Goal: Task Accomplishment & Management: Complete application form

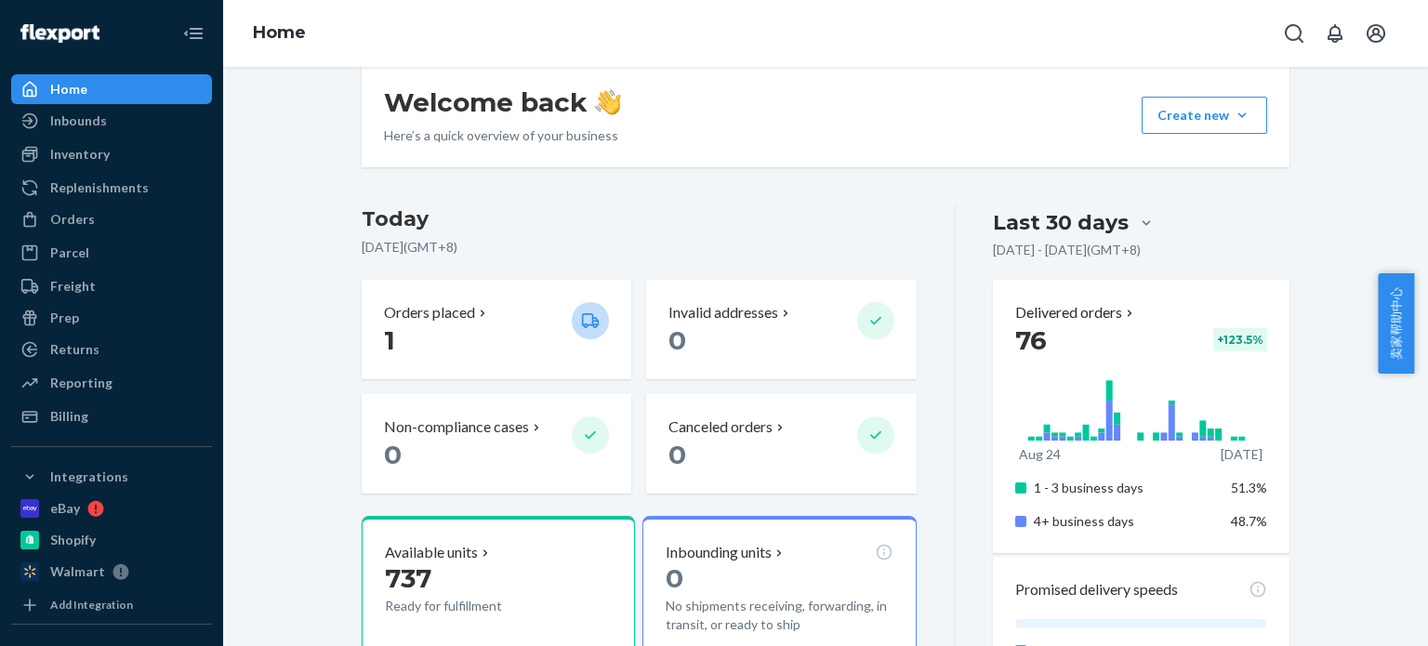
scroll to position [279, 0]
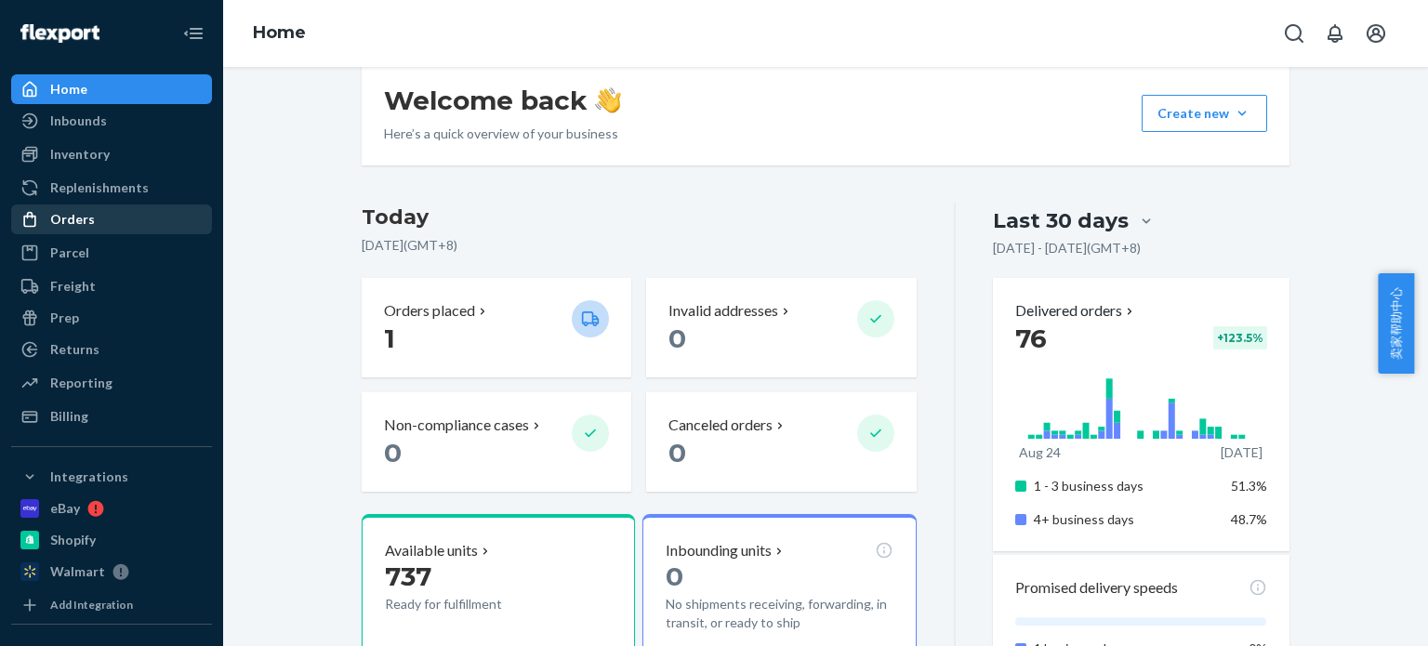
click at [96, 220] on div "Orders" at bounding box center [111, 219] width 197 height 26
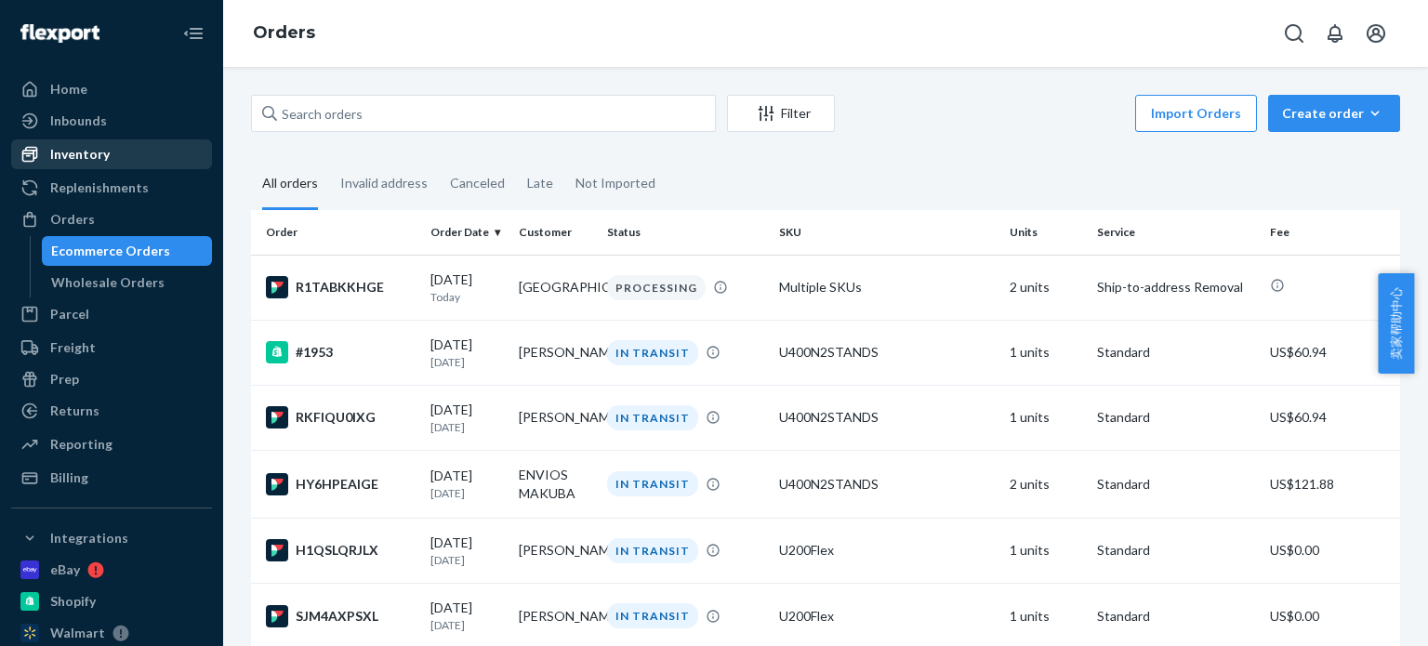
click at [104, 155] on div "Inventory" at bounding box center [79, 154] width 59 height 19
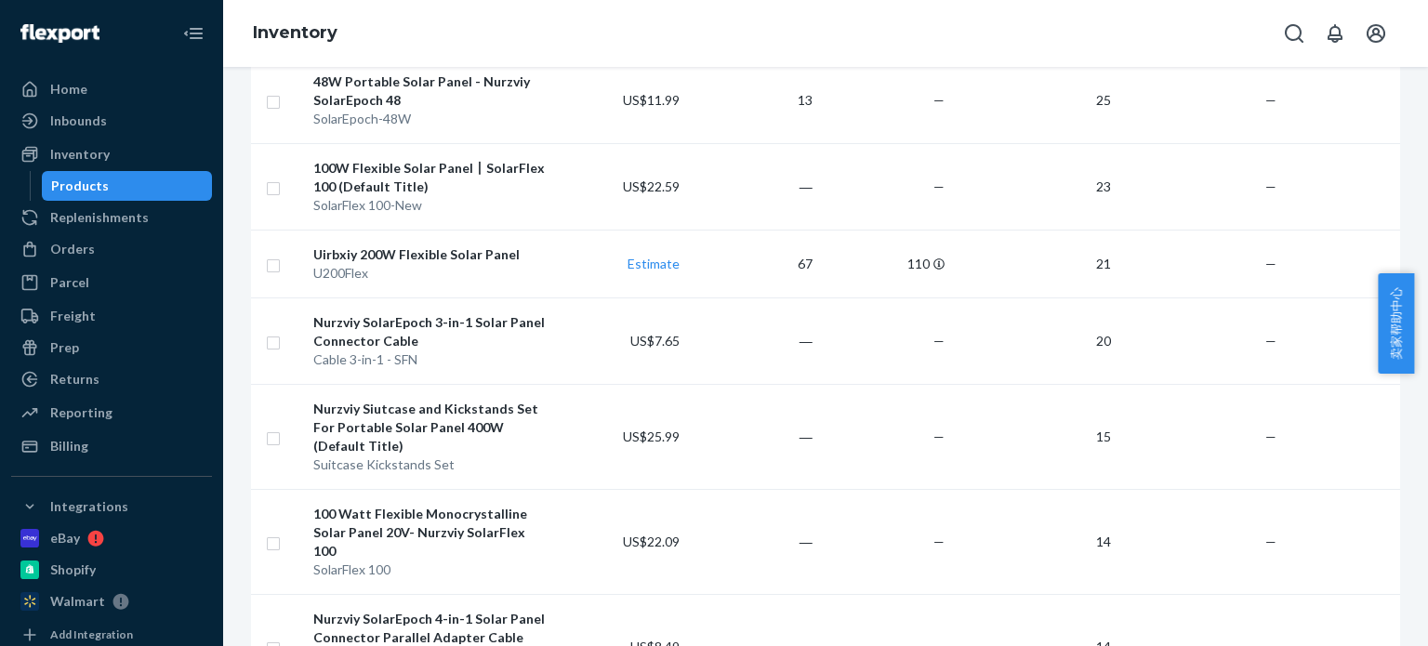
scroll to position [558, 0]
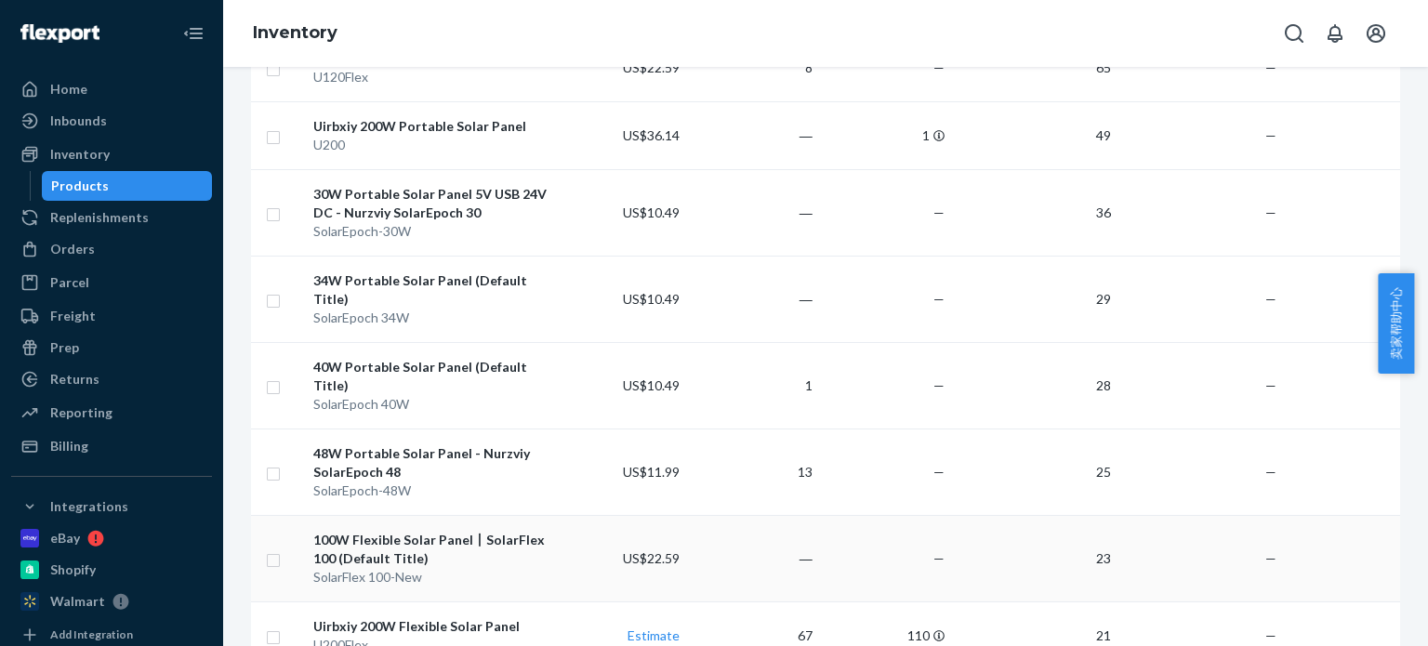
click at [413, 531] on div "100W Flexible Solar Panel丨SolarFlex 100 (Default Title)" at bounding box center [429, 549] width 233 height 37
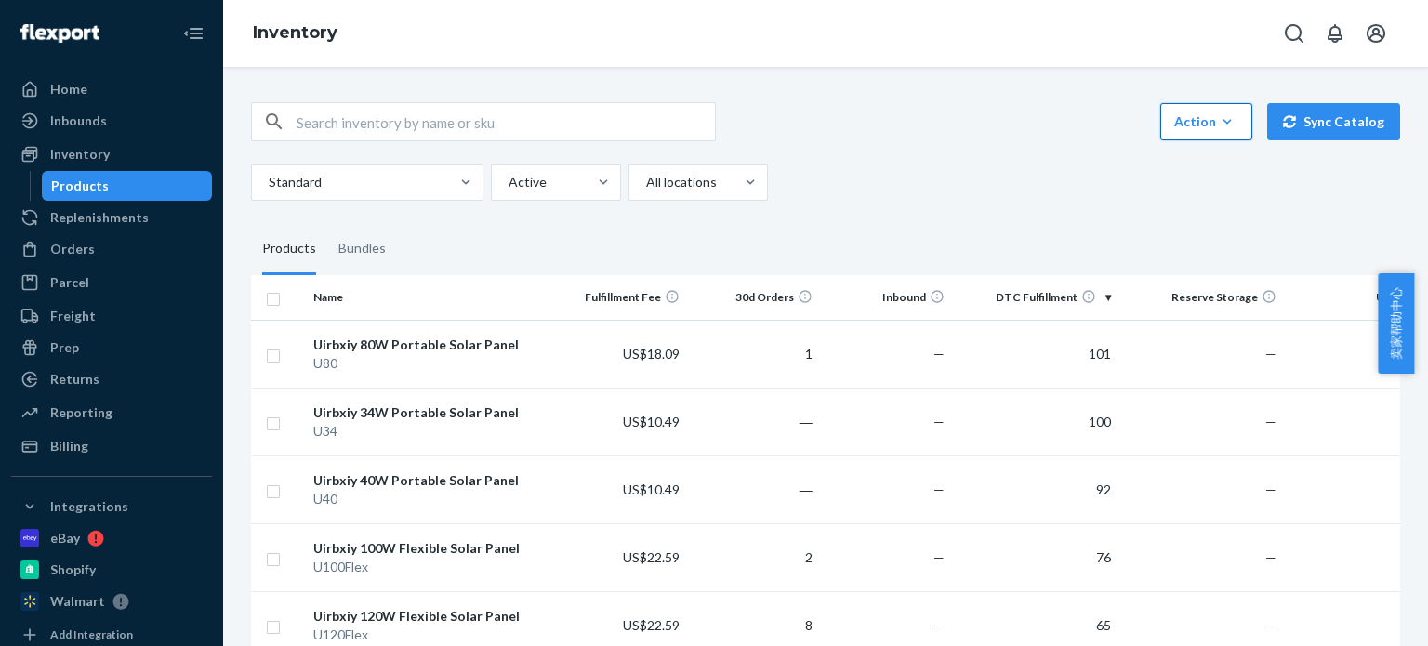
click at [1218, 124] on icon "button" at bounding box center [1227, 121] width 19 height 19
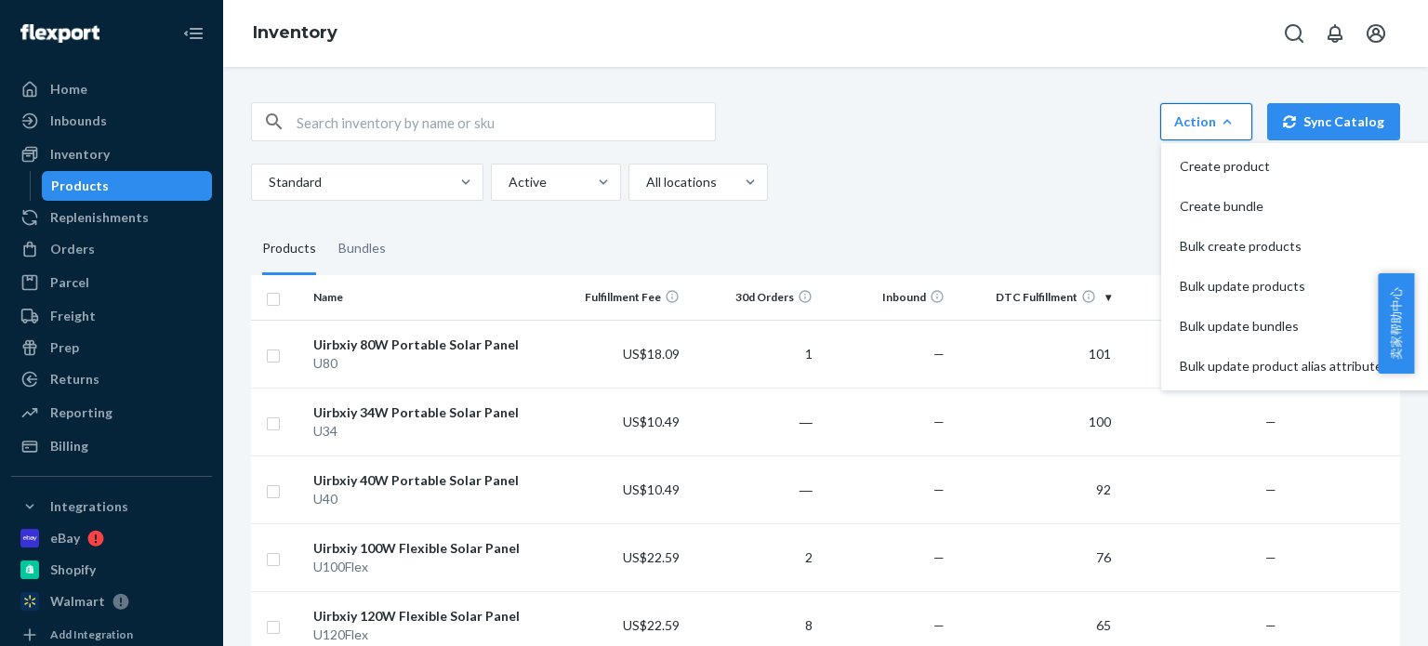
drag, startPoint x: 853, startPoint y: 173, endPoint x: 829, endPoint y: 174, distance: 24.2
click at [852, 173] on div "Standard Active All locations" at bounding box center [818, 182] width 1135 height 37
click at [1193, 120] on div "Action" at bounding box center [1206, 121] width 64 height 19
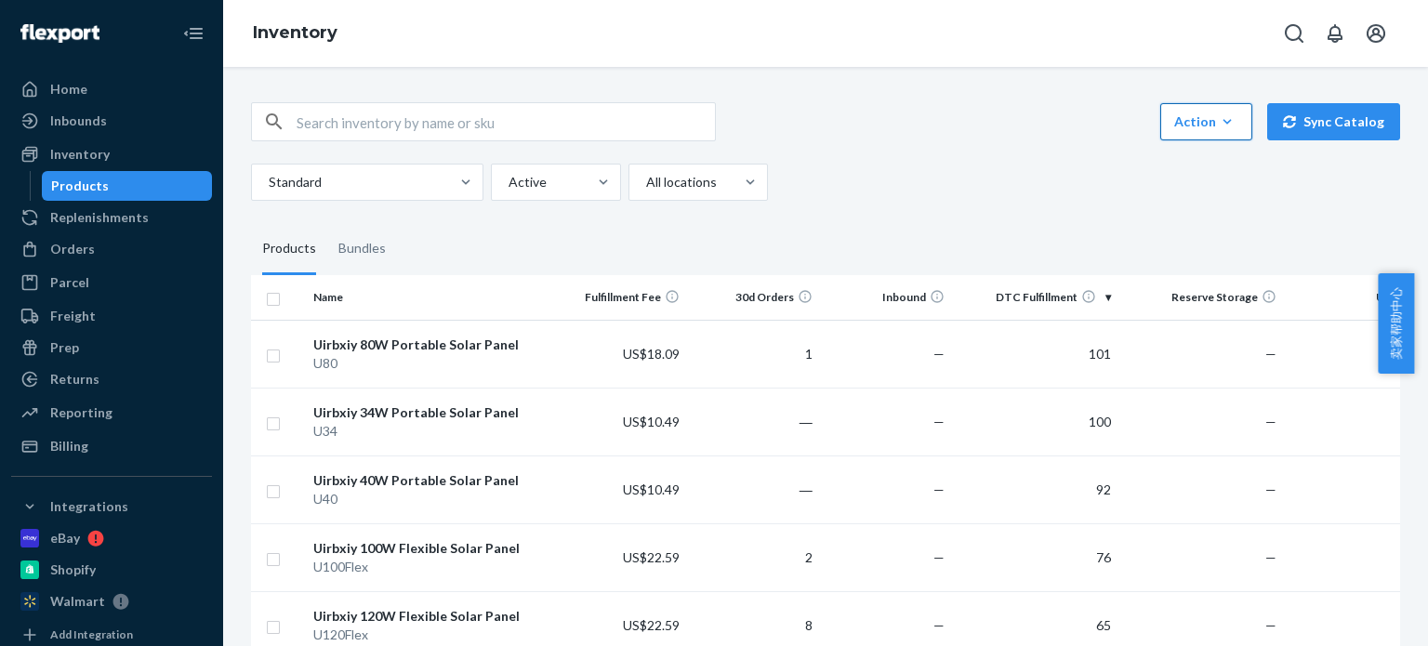
click at [1205, 117] on div "Action" at bounding box center [1206, 121] width 64 height 19
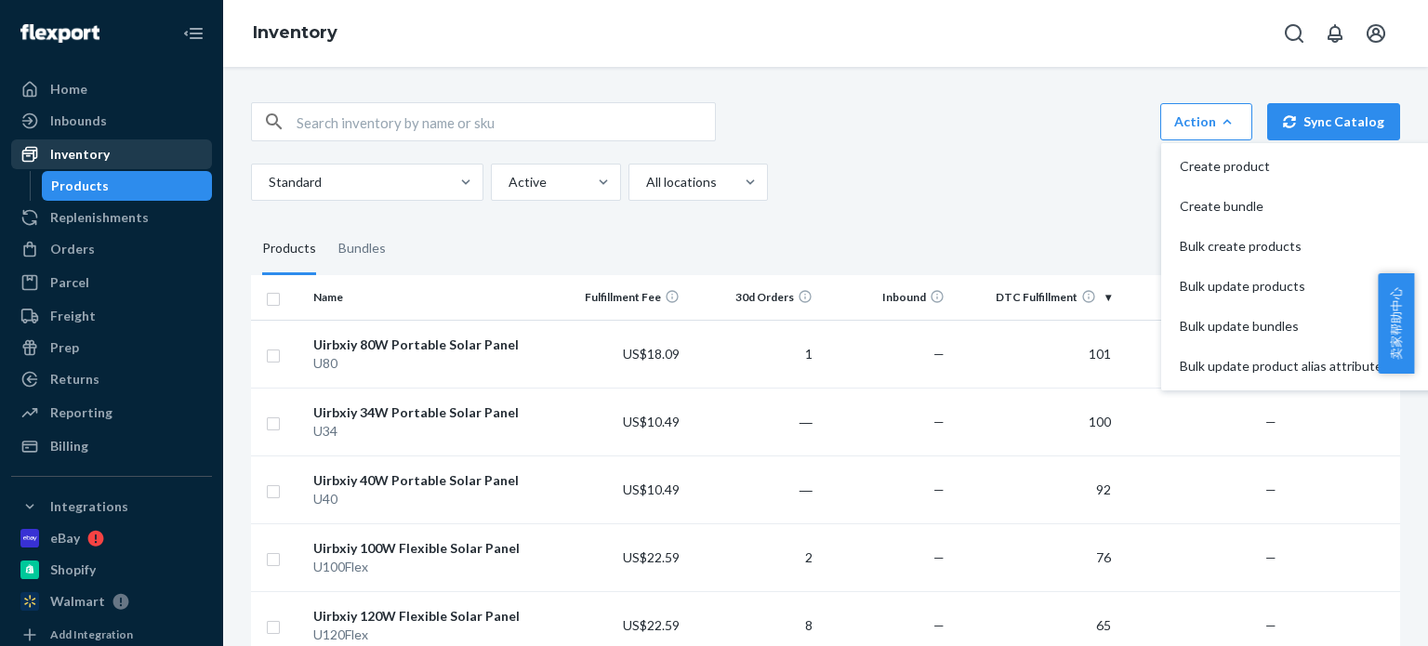
click at [108, 159] on div "Inventory" at bounding box center [111, 154] width 197 height 26
click at [952, 140] on div "Action Create product Create bundle Bulk create products Bulk update products B…" at bounding box center [825, 151] width 1149 height 99
click at [1226, 112] on icon "button" at bounding box center [1227, 121] width 19 height 19
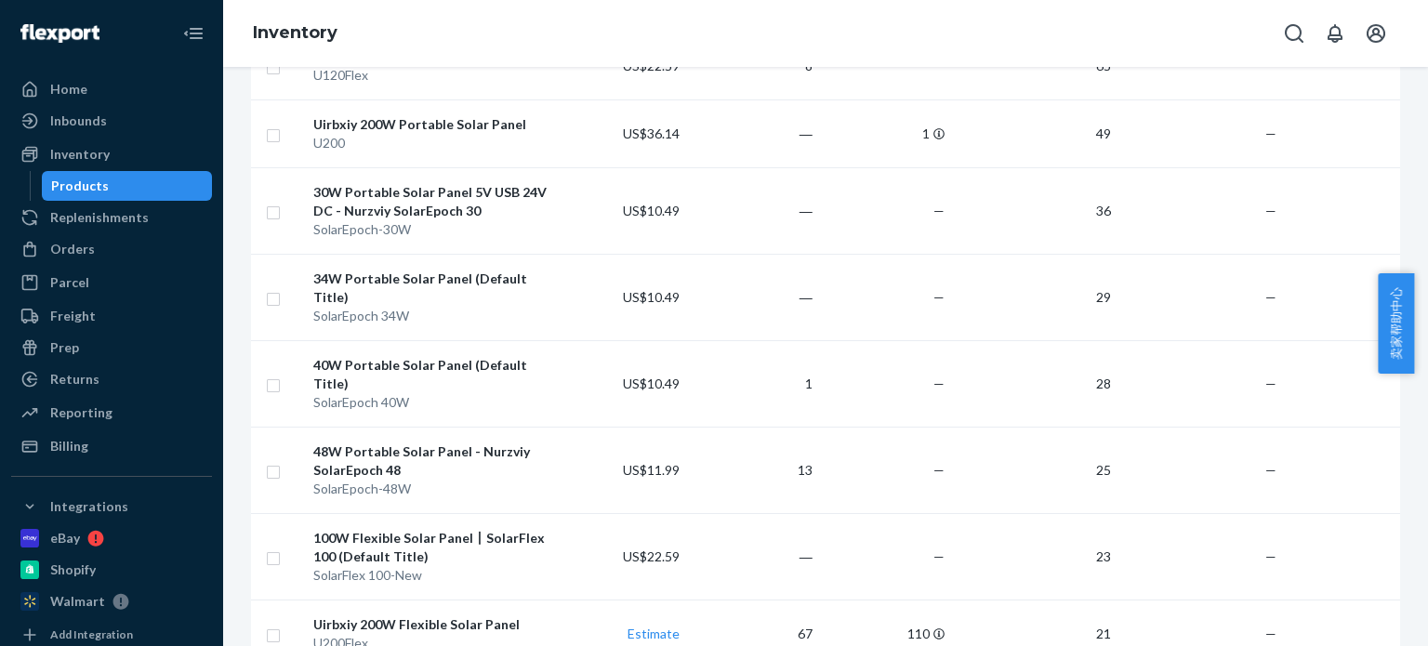
scroll to position [651, 0]
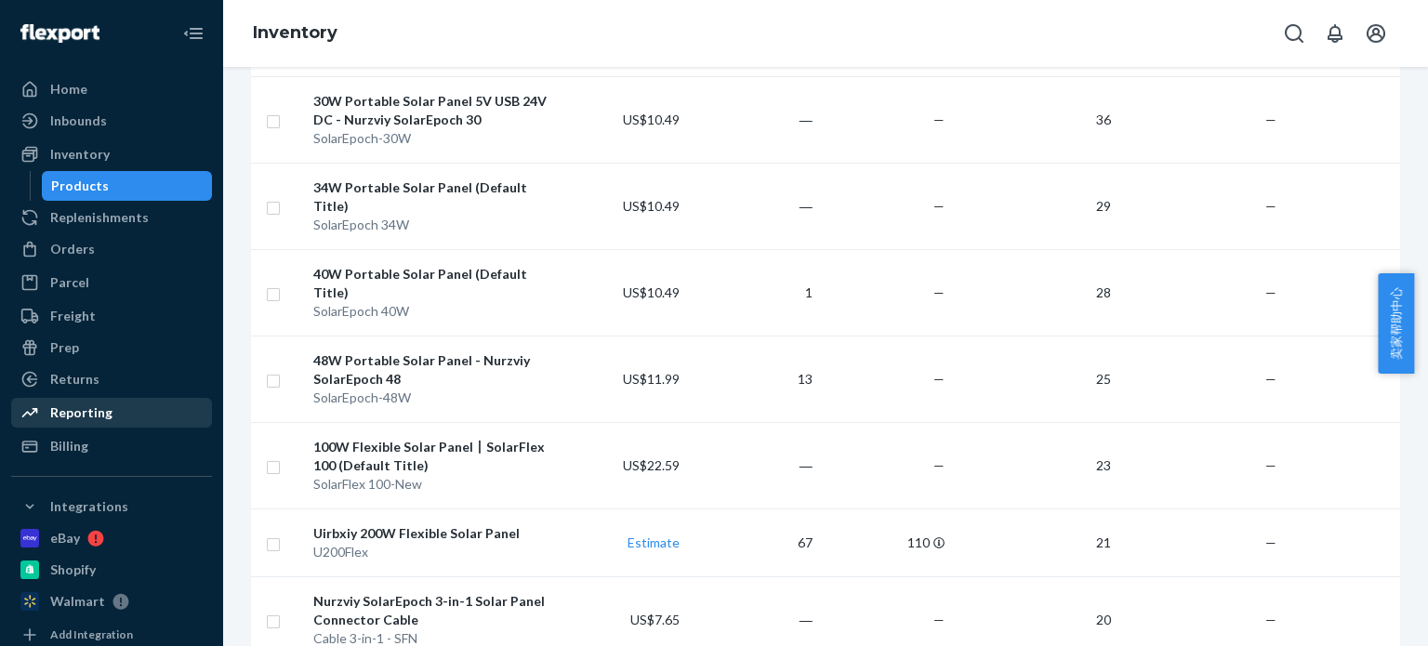
click at [120, 409] on div "Reporting" at bounding box center [111, 413] width 197 height 26
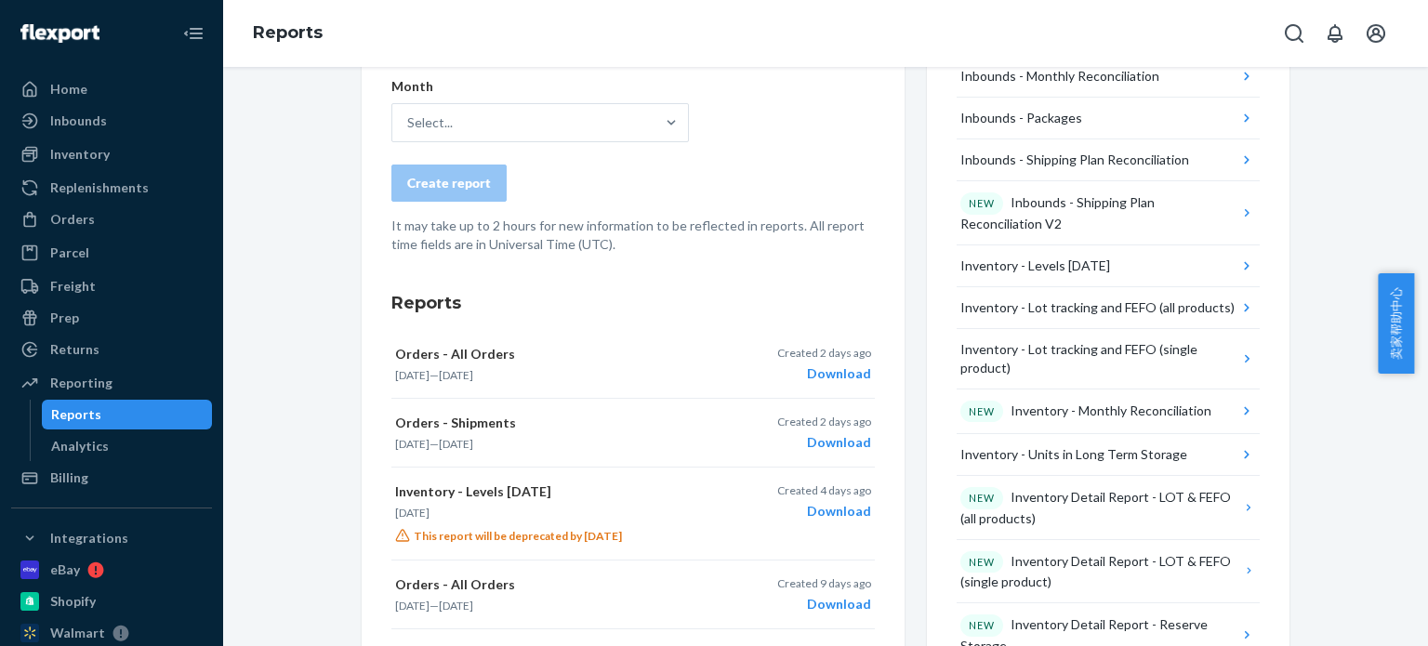
scroll to position [558, 0]
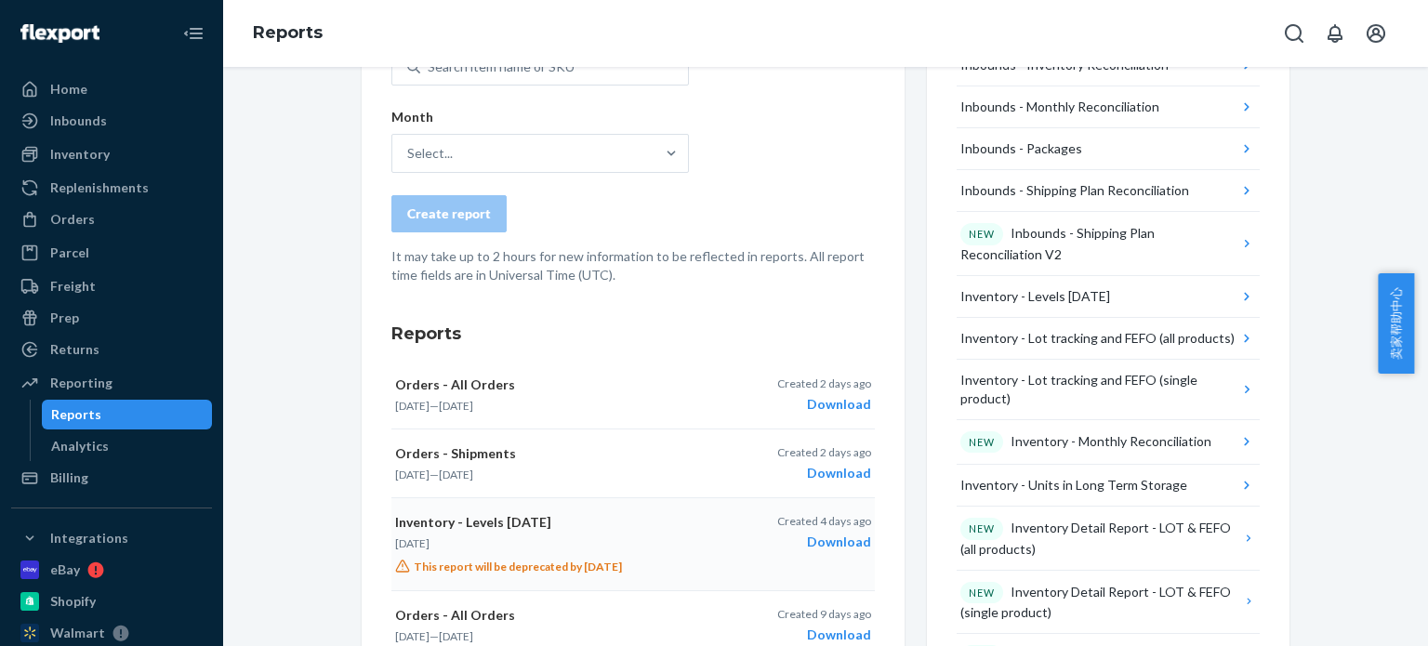
click at [482, 523] on p "Inventory - Levels [DATE]" at bounding box center [552, 522] width 314 height 19
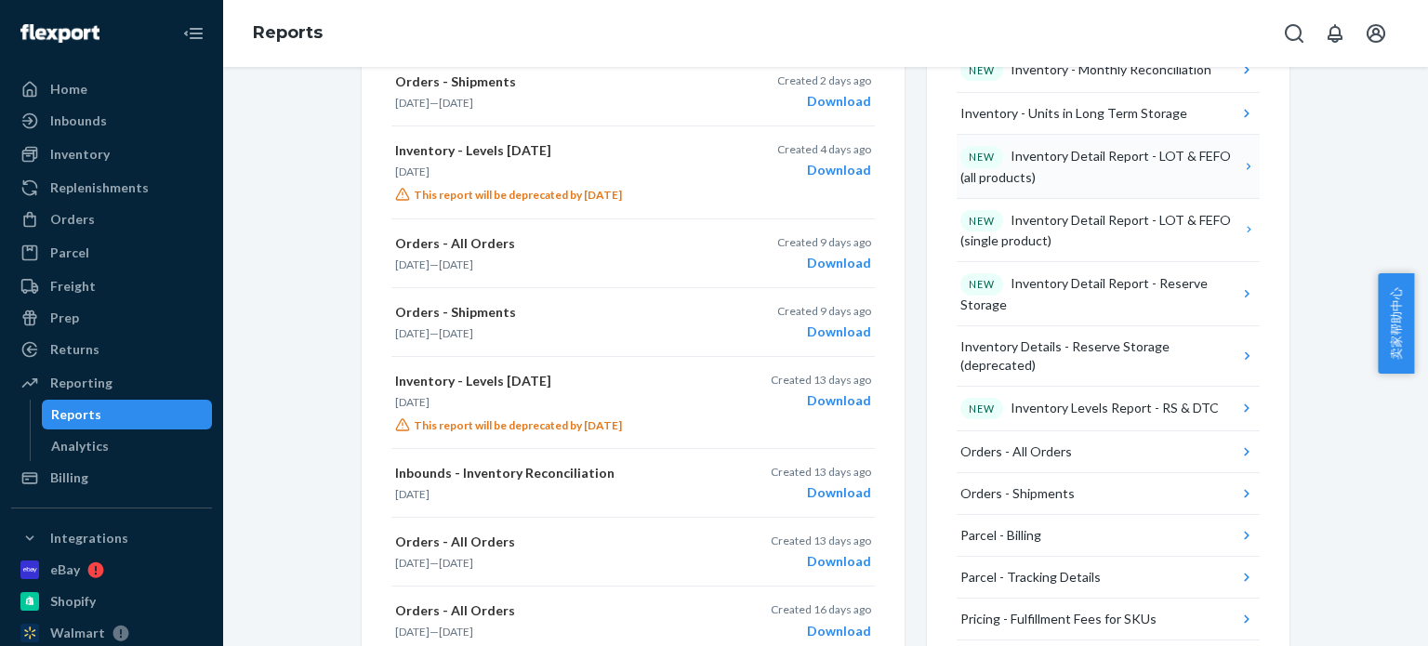
scroll to position [1022, 0]
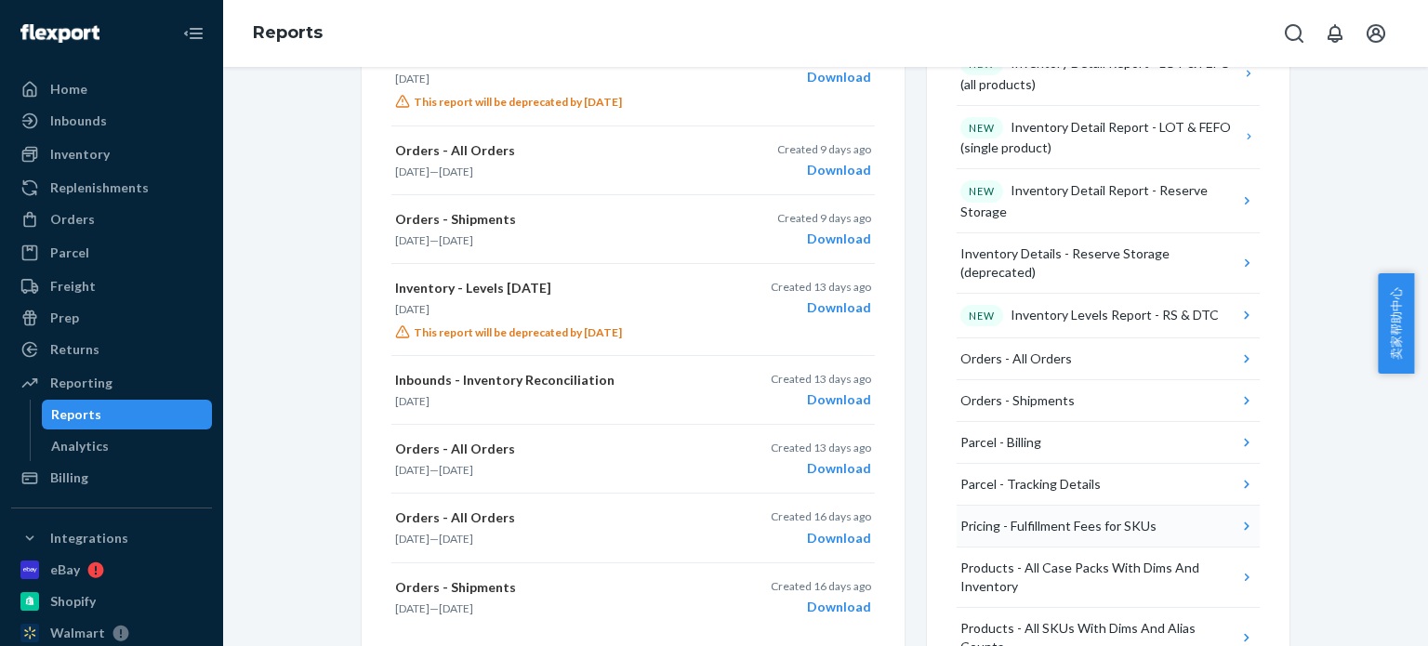
click at [1089, 517] on div "Pricing - Fulfillment Fees for SKUs" at bounding box center [1058, 526] width 196 height 19
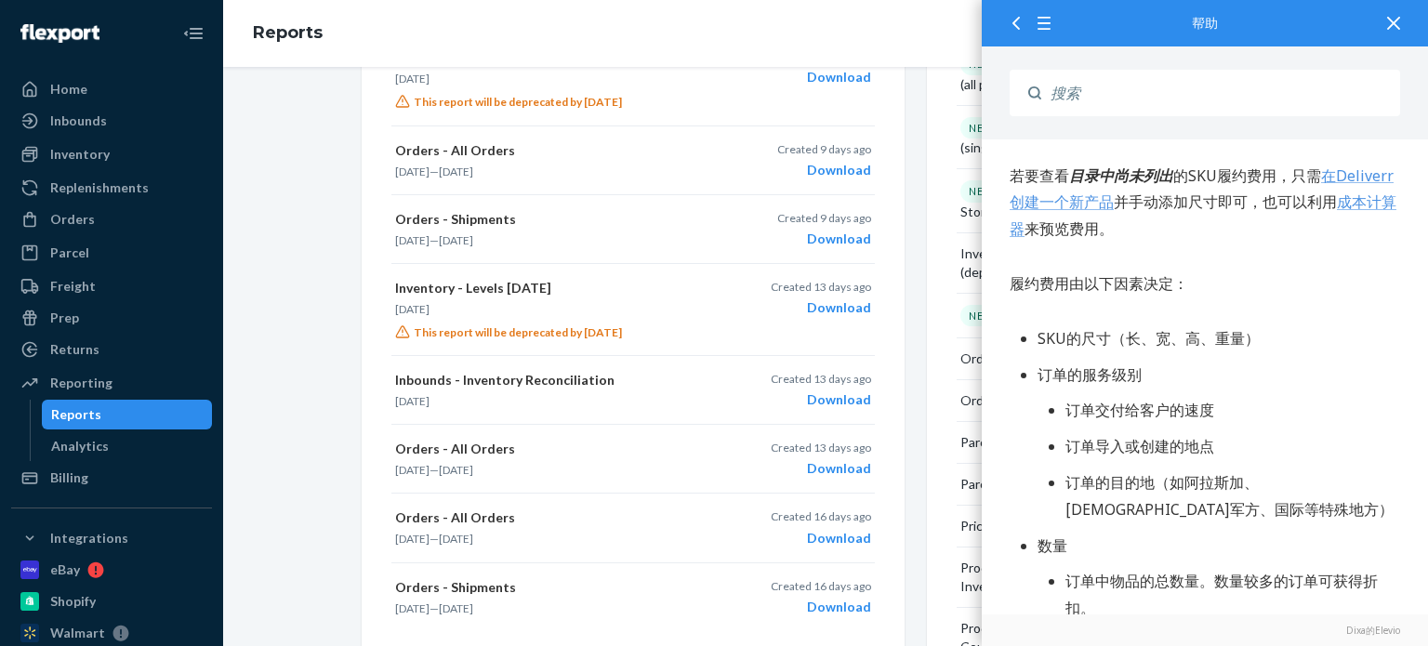
scroll to position [836, 0]
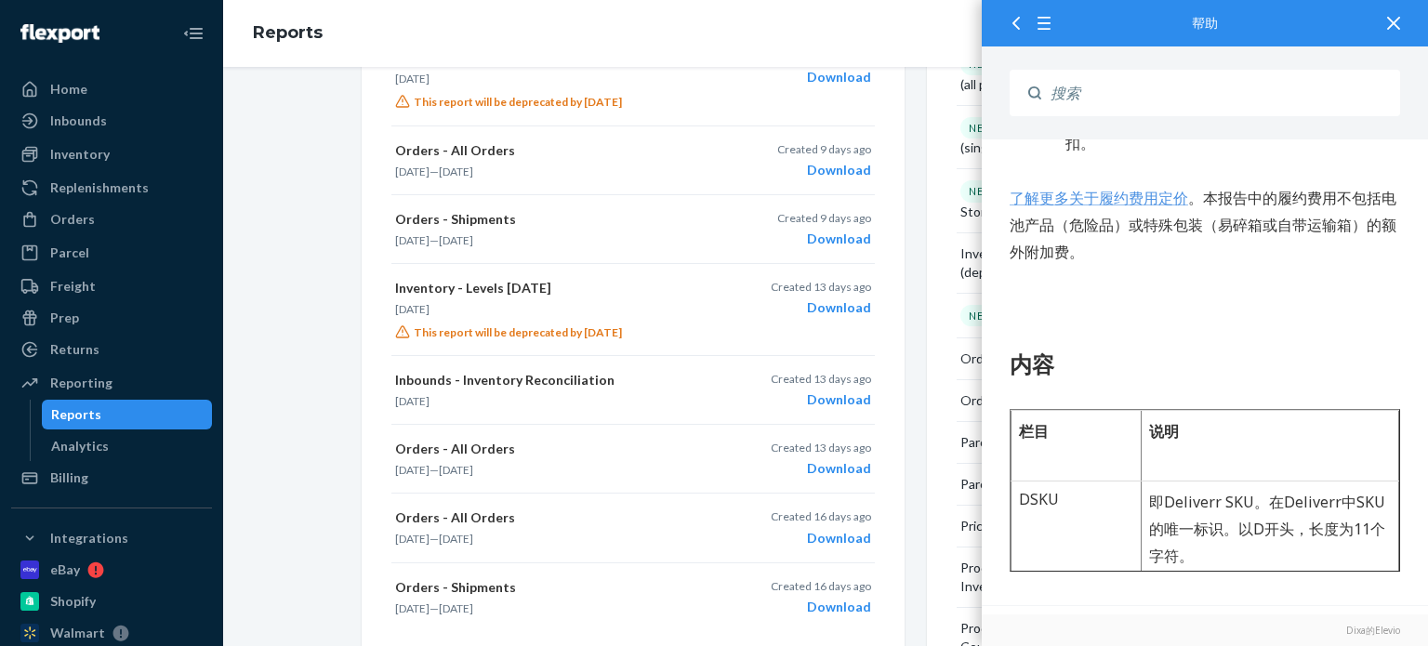
click at [1019, 25] on icon at bounding box center [1015, 23] width 13 height 13
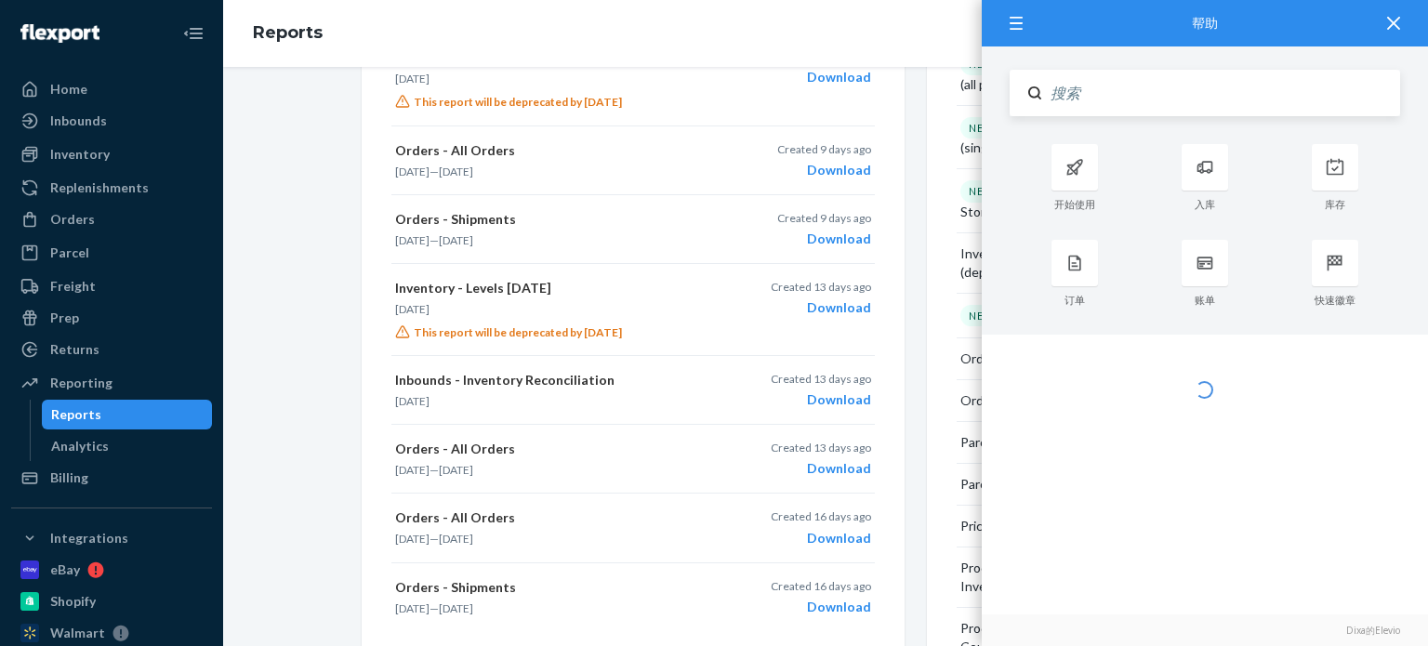
scroll to position [0, 0]
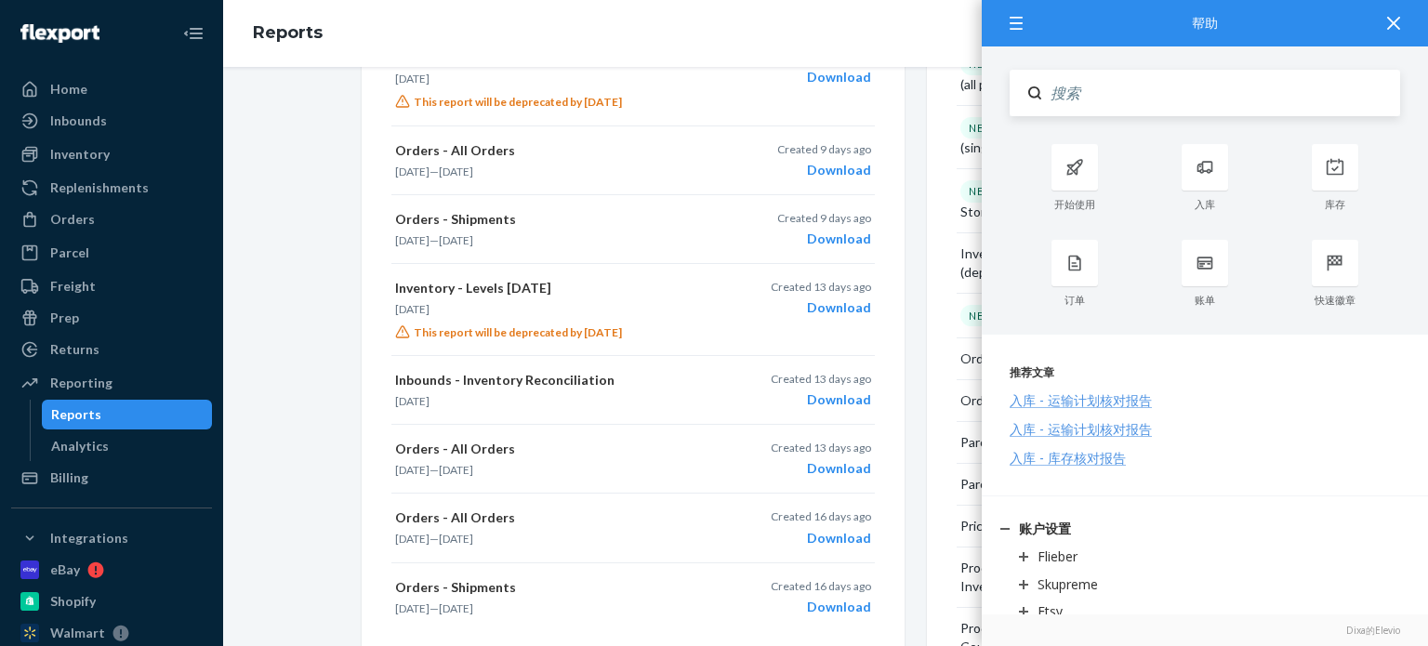
click at [911, 261] on div "Create a New Report Which report would you like to see? Select report type This…" at bounding box center [826, 158] width 928 height 1702
click at [1392, 27] on icon at bounding box center [1393, 23] width 13 height 13
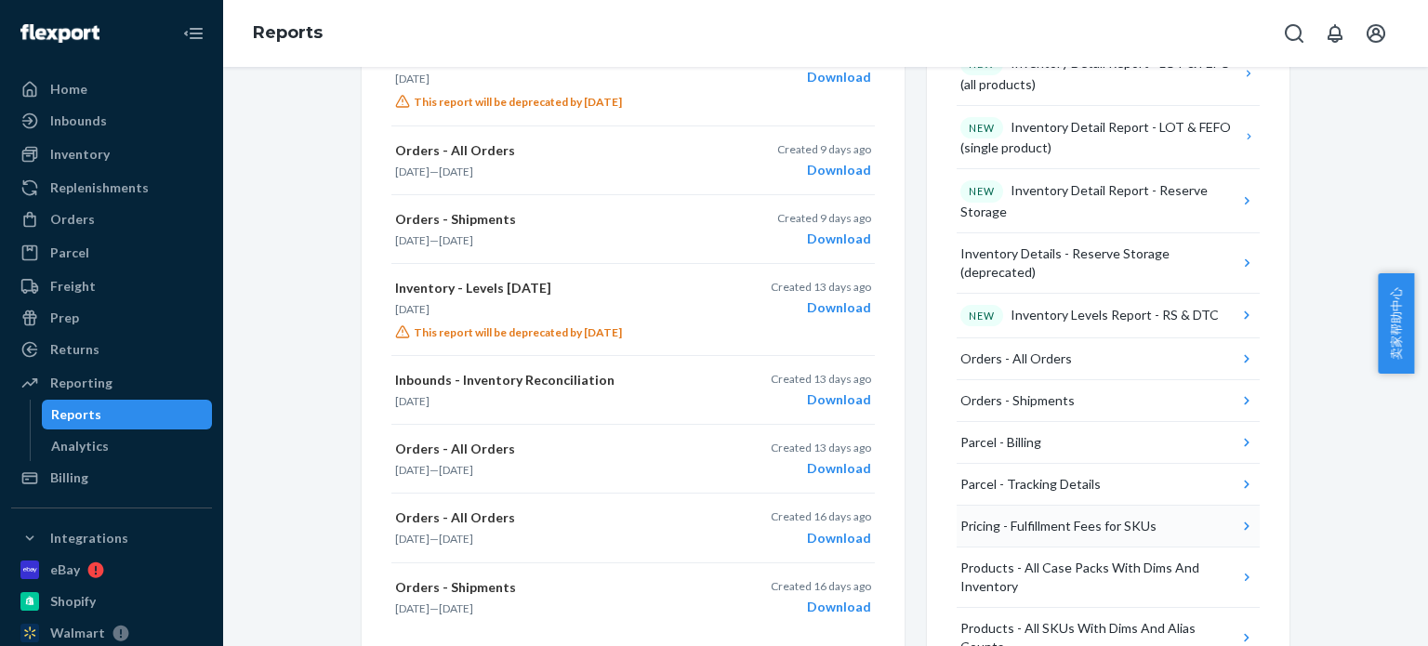
click at [1246, 517] on icon "button" at bounding box center [1246, 526] width 19 height 19
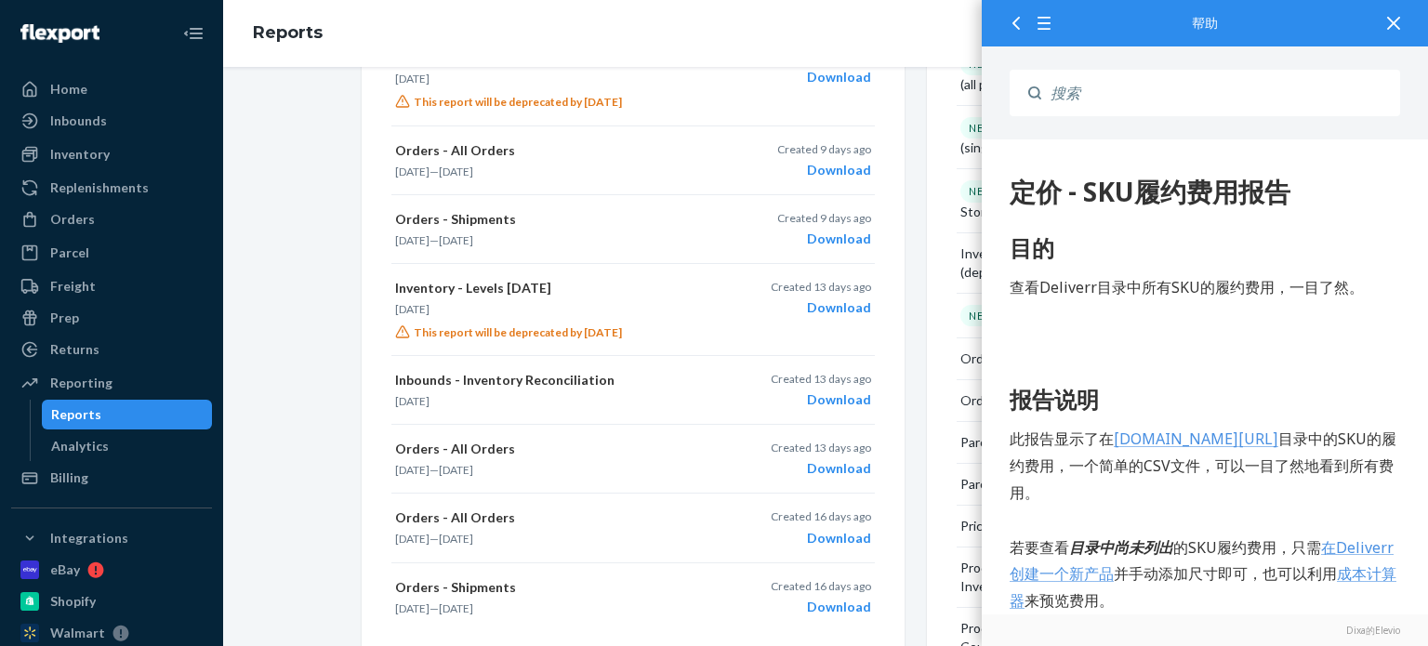
click at [348, 329] on div "We're excited to announce an enhanced inventory aging system that provides more…" at bounding box center [825, 40] width 955 height 1936
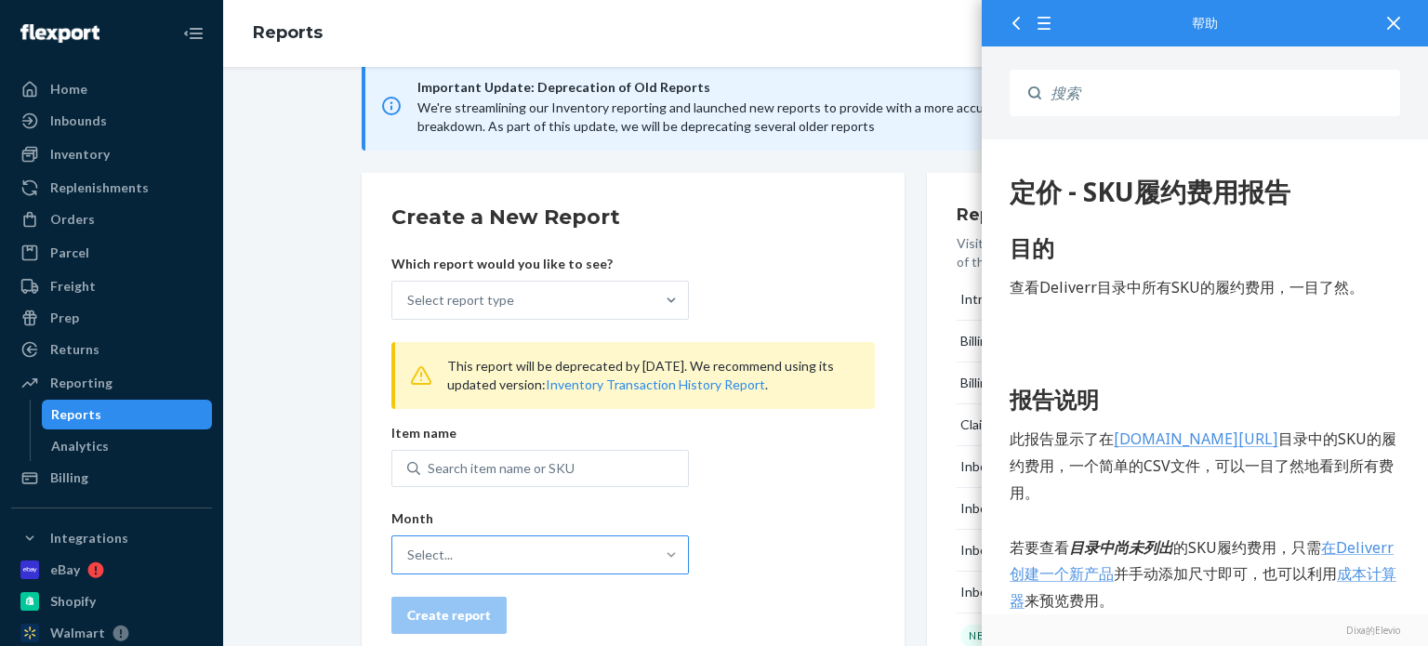
scroll to position [186, 0]
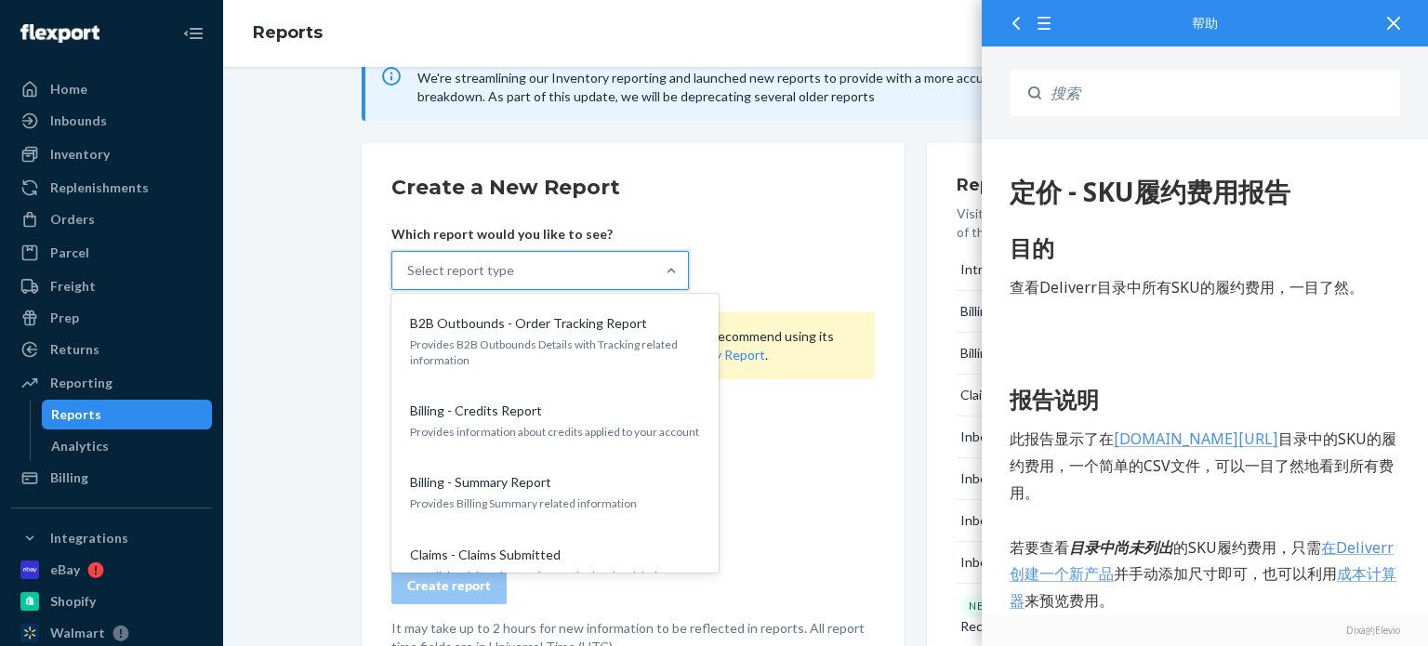
click at [548, 274] on div "Select report type" at bounding box center [523, 270] width 262 height 37
click at [409, 274] on input "option B2B Outbounds - Order Tracking Report focused, 1 of 32. 32 results avail…" at bounding box center [408, 270] width 2 height 19
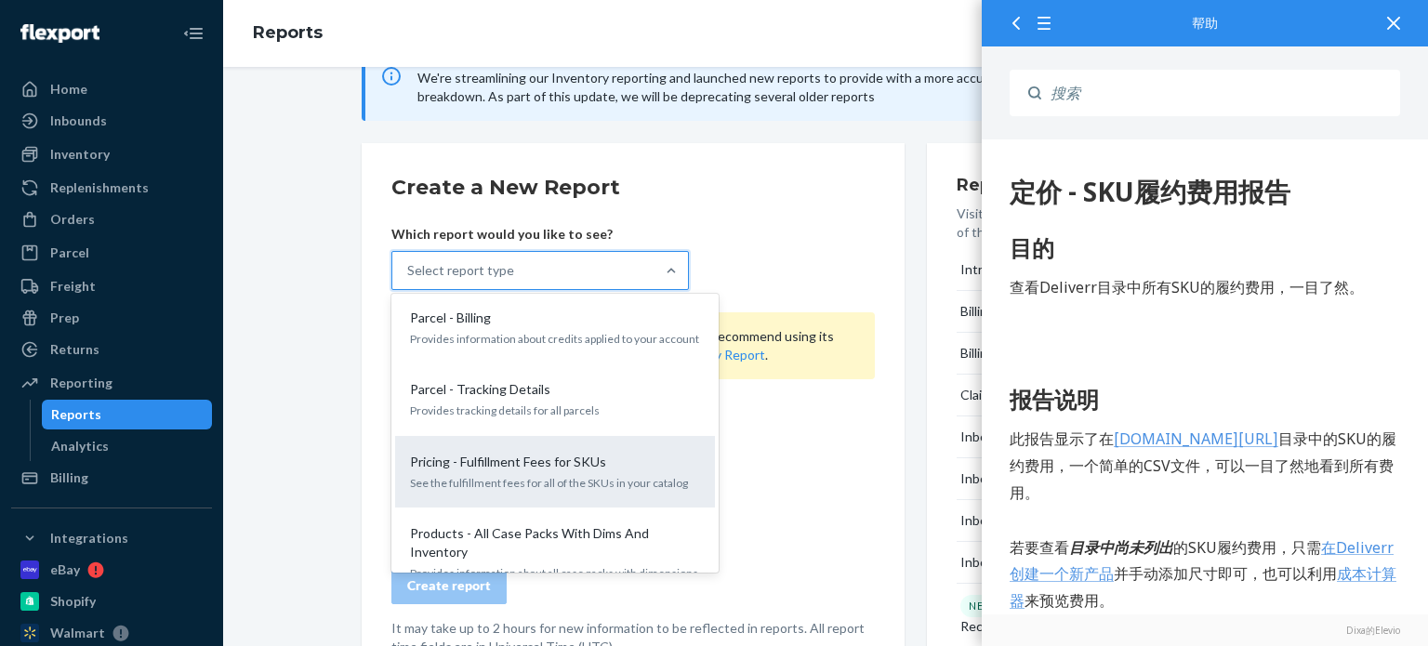
click at [500, 475] on p "See the fulfillment fees for all of the SKUs in your catalog" at bounding box center [555, 483] width 290 height 16
click at [409, 280] on input "option Pricing - Fulfillment Fees for SKUs focused, 22 of 32. 32 results availa…" at bounding box center [408, 270] width 2 height 19
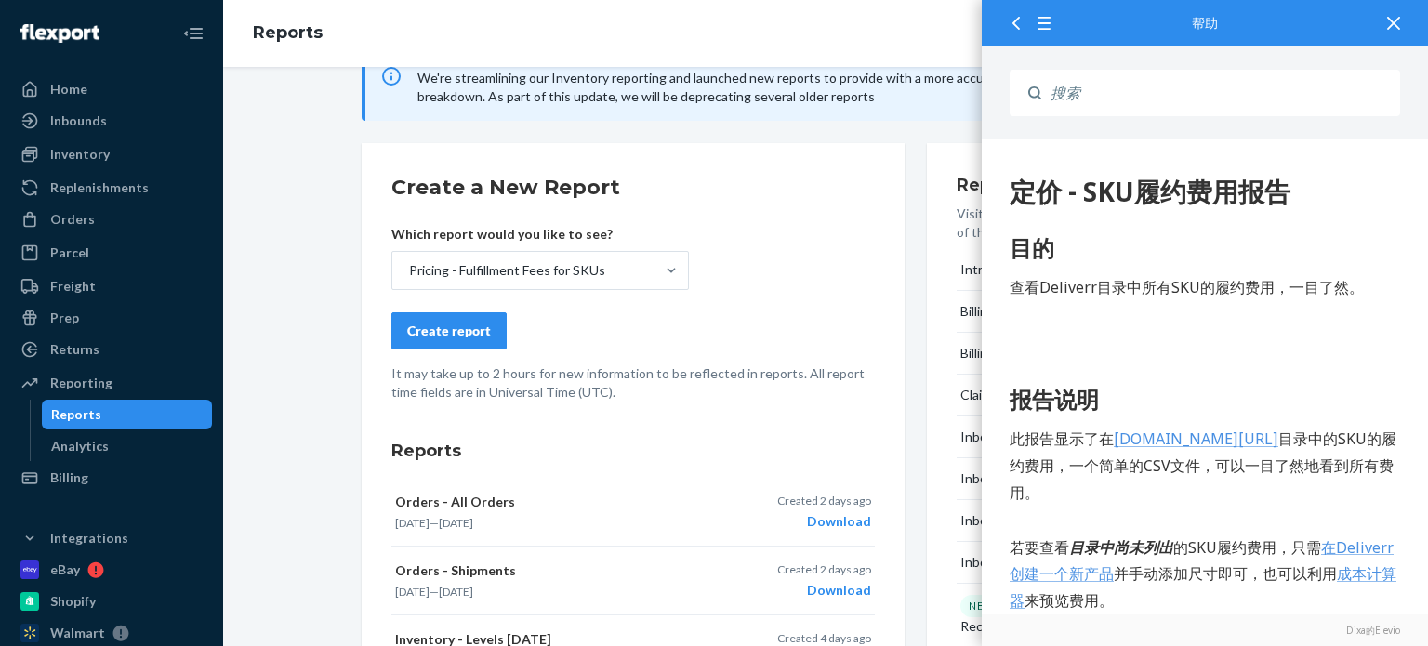
click at [439, 329] on div "Create report" at bounding box center [449, 331] width 84 height 19
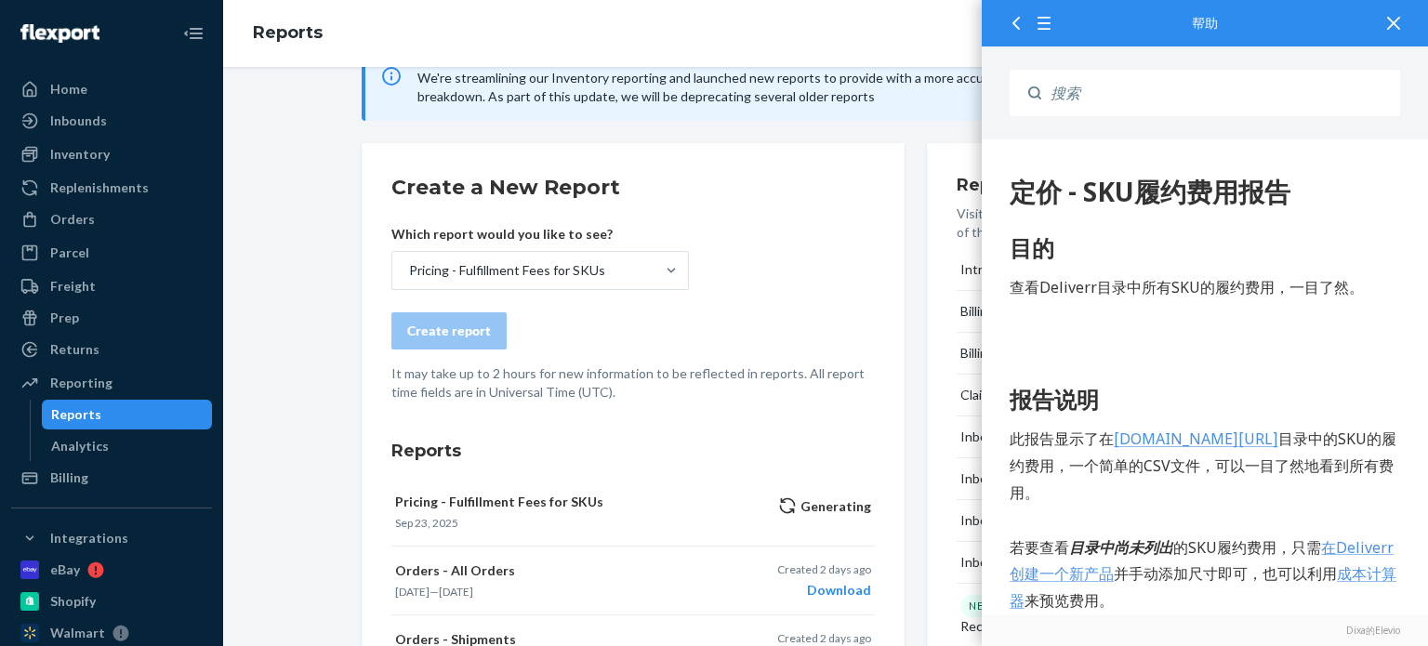
click at [1398, 23] on icon at bounding box center [1393, 23] width 13 height 13
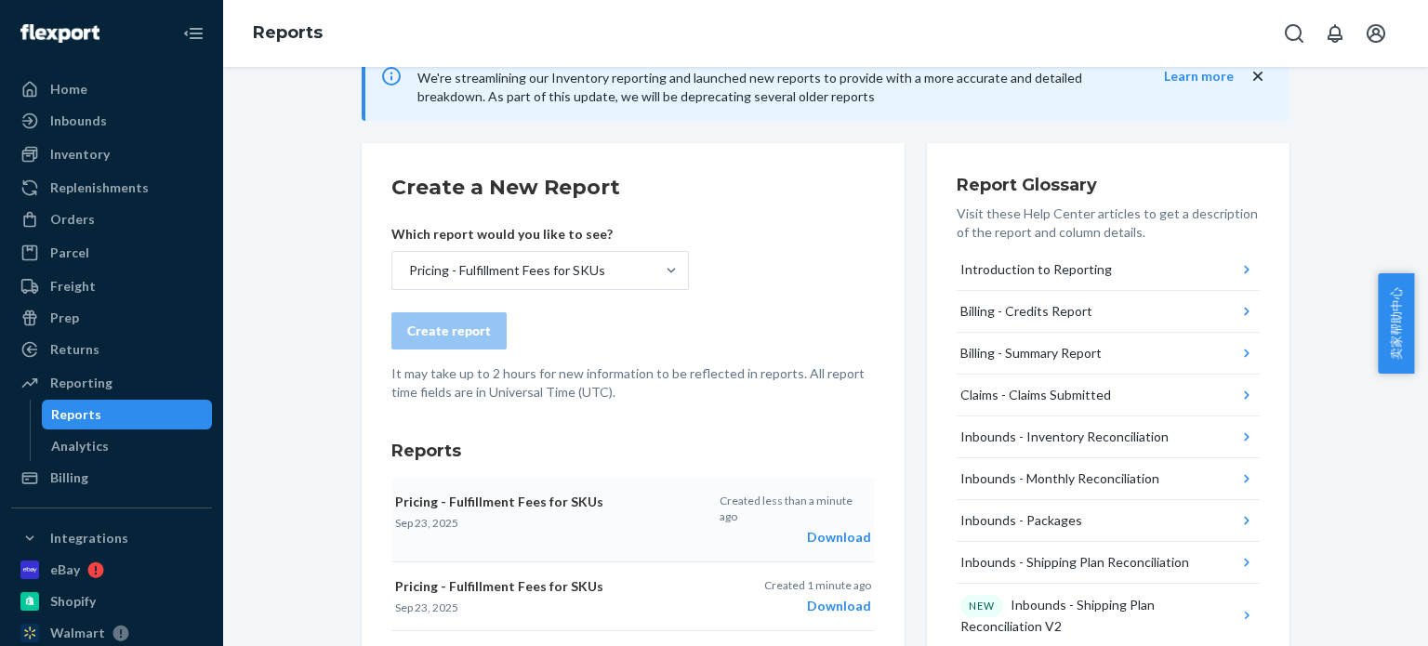
click at [834, 528] on div "Download" at bounding box center [794, 537] width 151 height 19
click at [115, 150] on div "Inventory" at bounding box center [111, 154] width 197 height 26
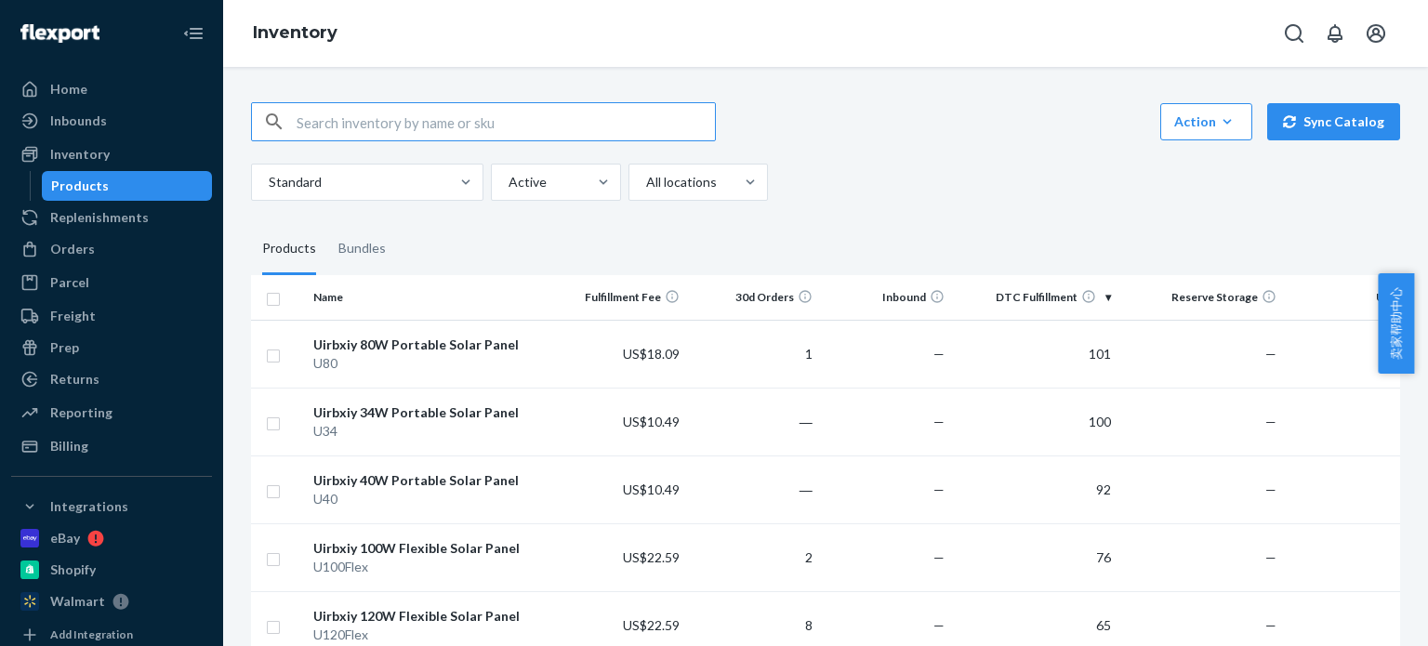
click at [389, 112] on input "text" at bounding box center [505, 121] width 418 height 37
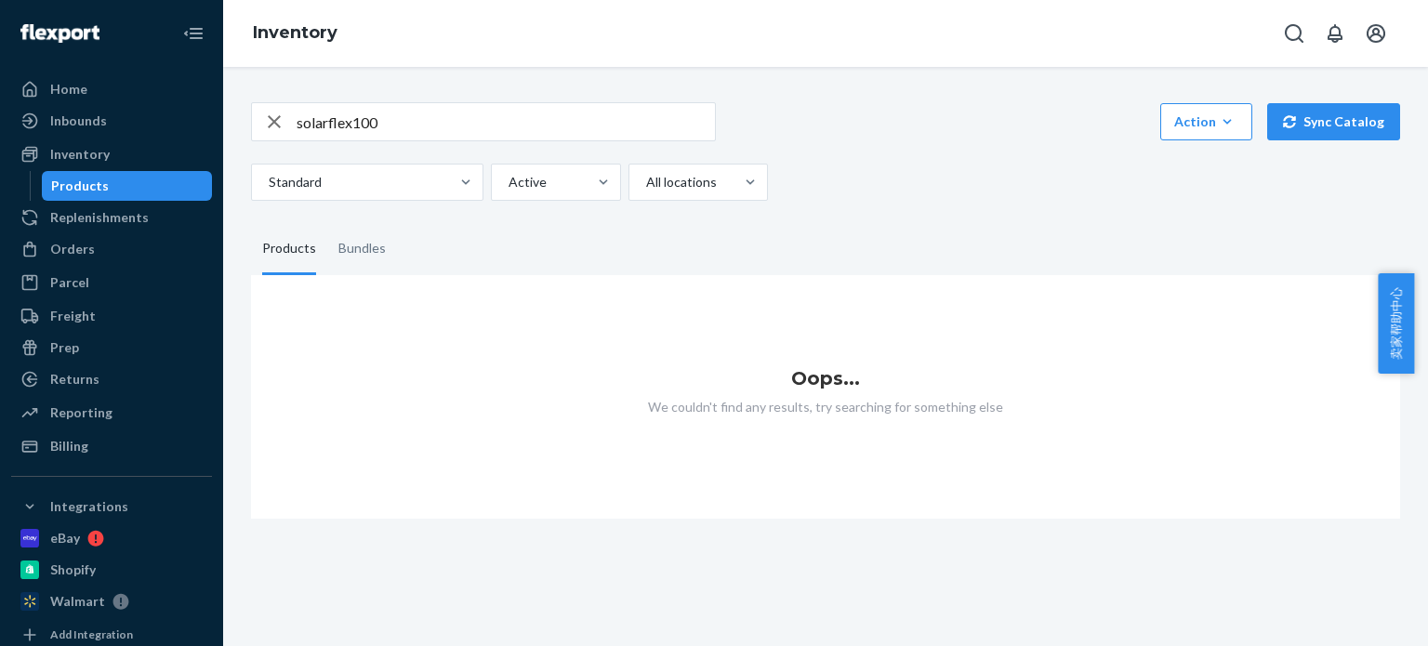
click at [352, 125] on input "solarflex100" at bounding box center [505, 121] width 418 height 37
type input "solarepoch100"
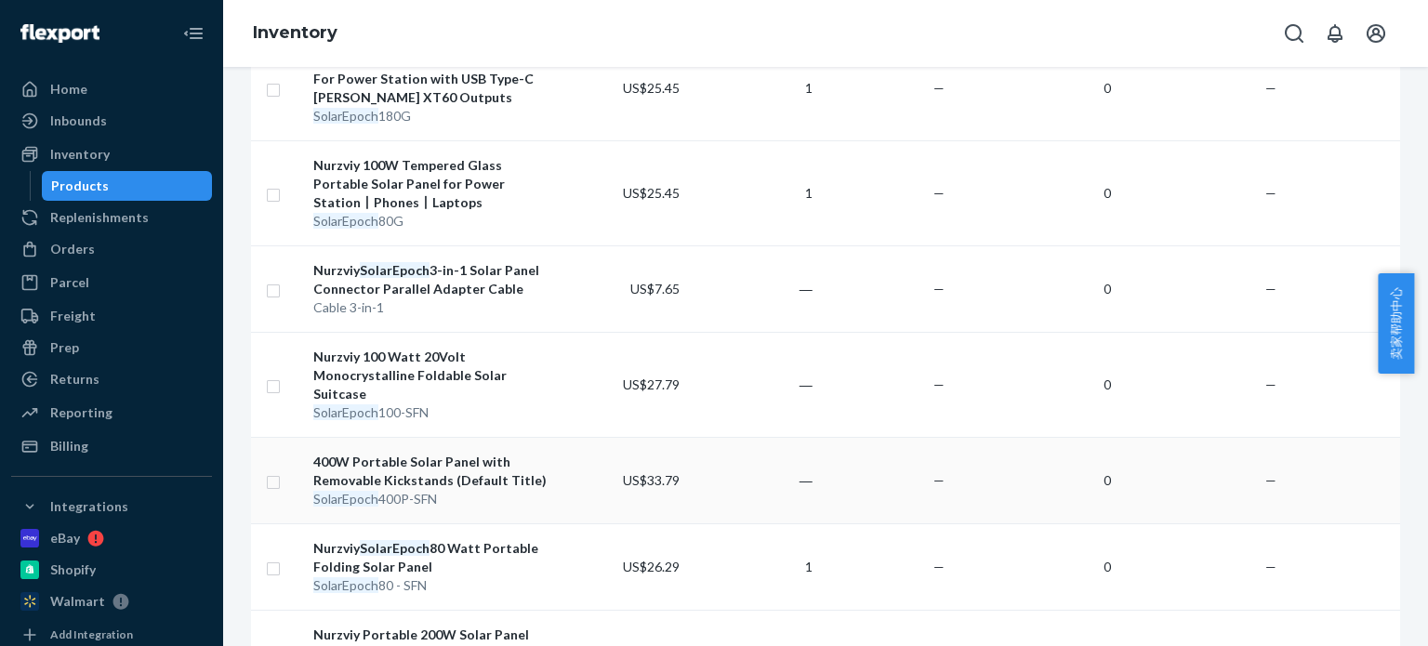
scroll to position [1208, 0]
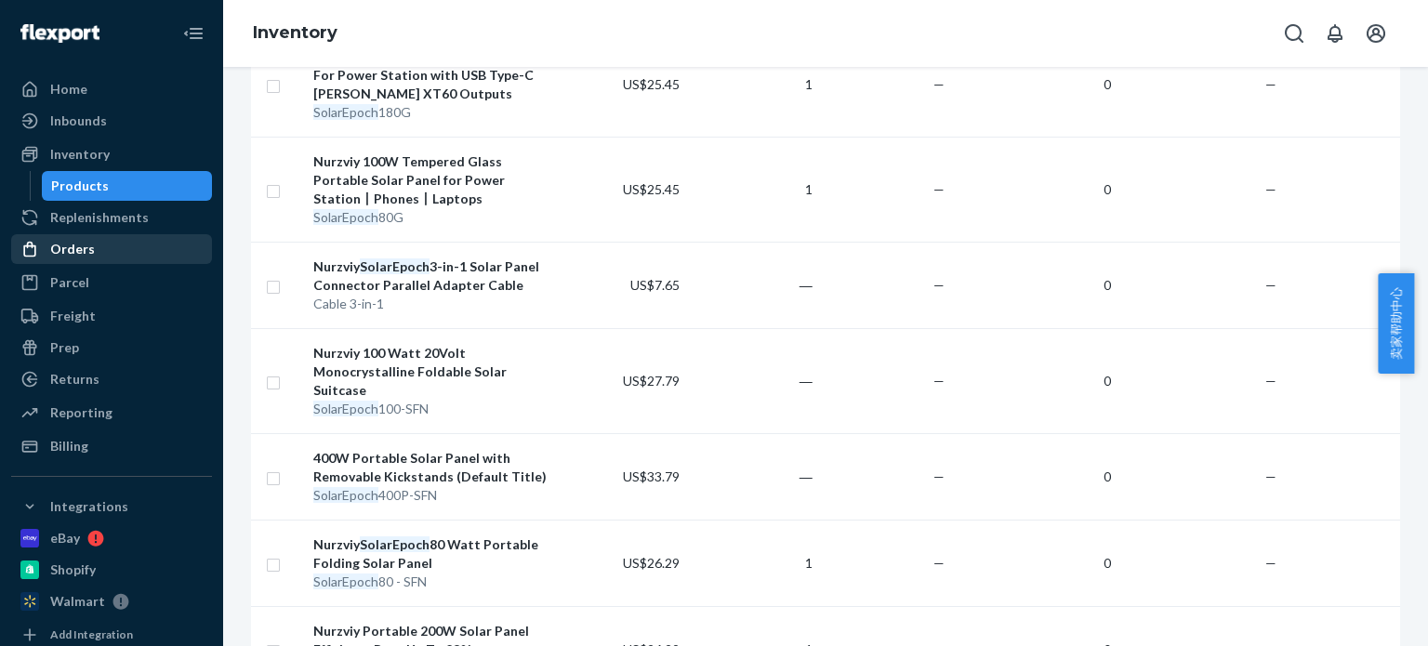
click at [85, 255] on div "Orders" at bounding box center [72, 249] width 45 height 19
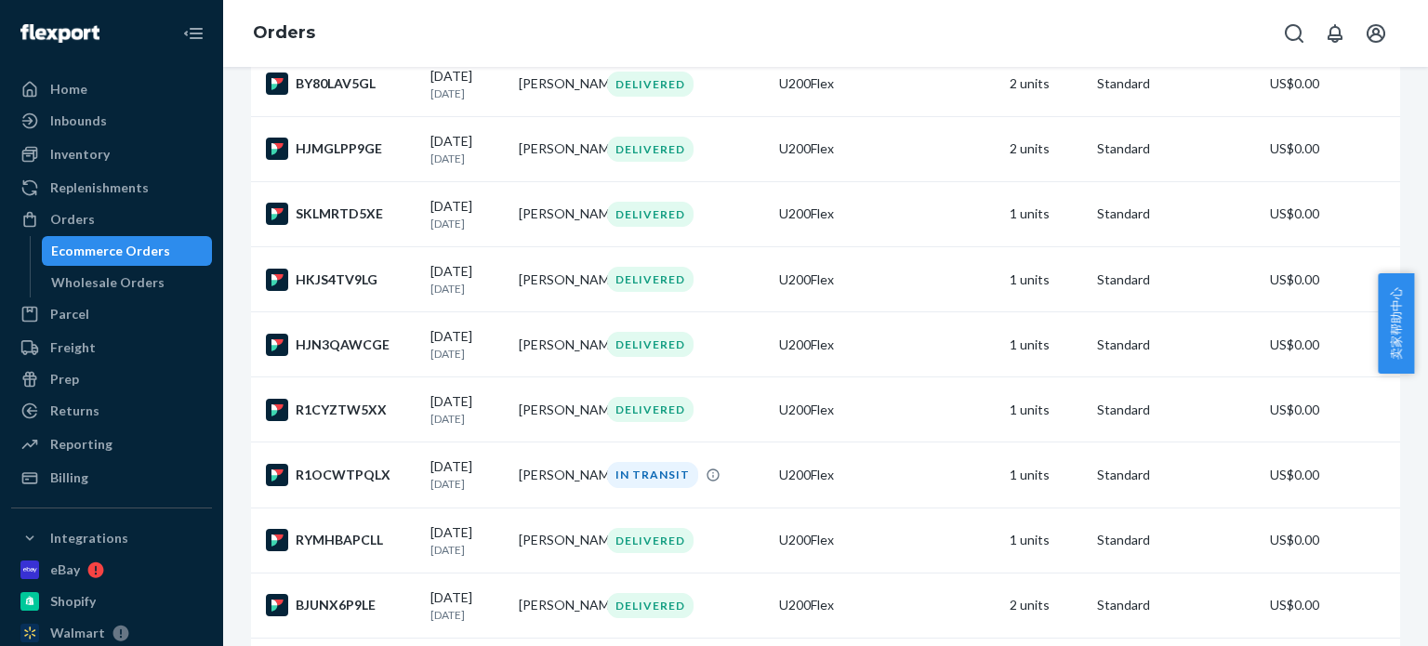
scroll to position [3625, 0]
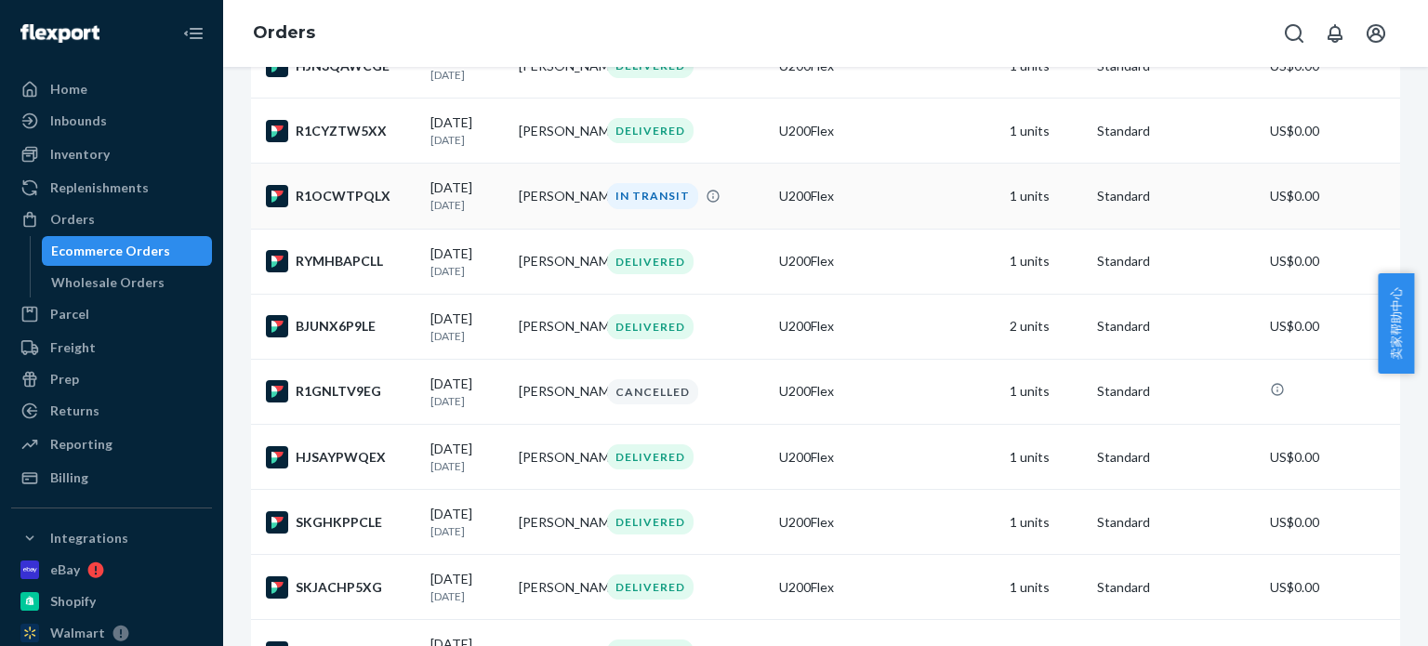
click at [336, 207] on div "R1OCWTPQLX" at bounding box center [341, 196] width 150 height 22
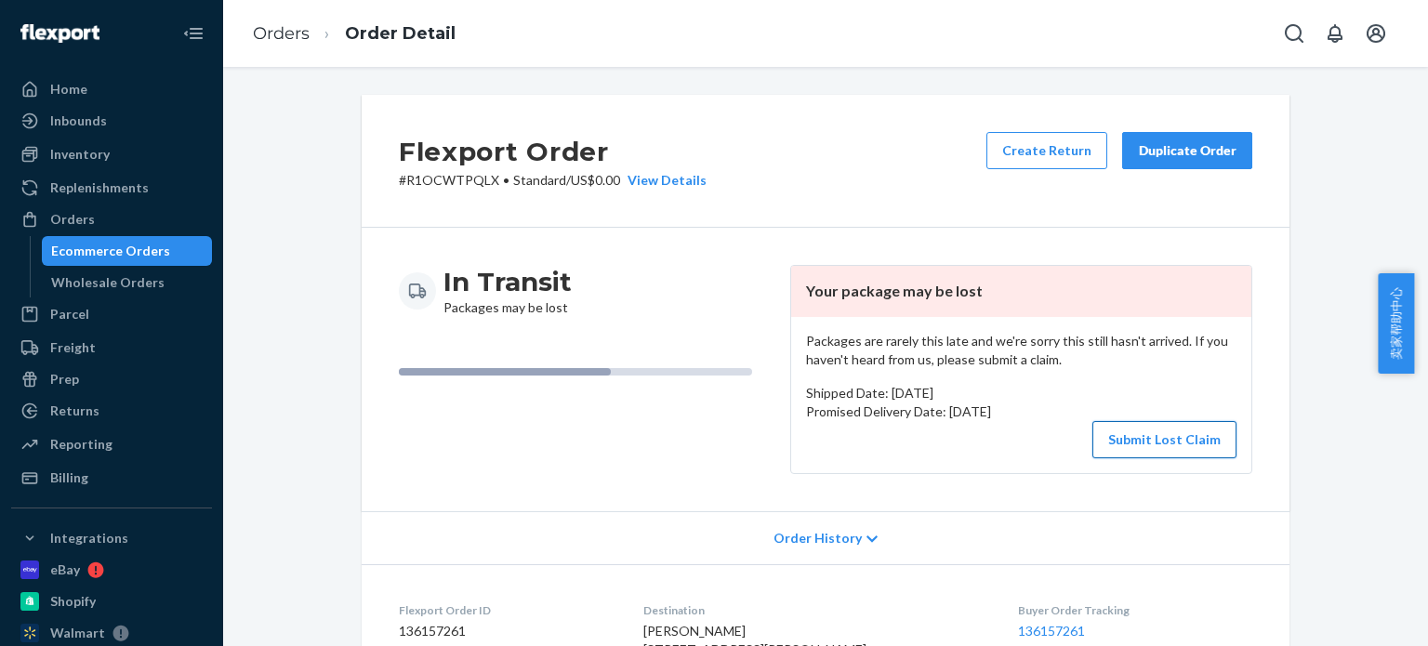
click at [1192, 435] on button "Submit Lost Claim" at bounding box center [1164, 439] width 144 height 37
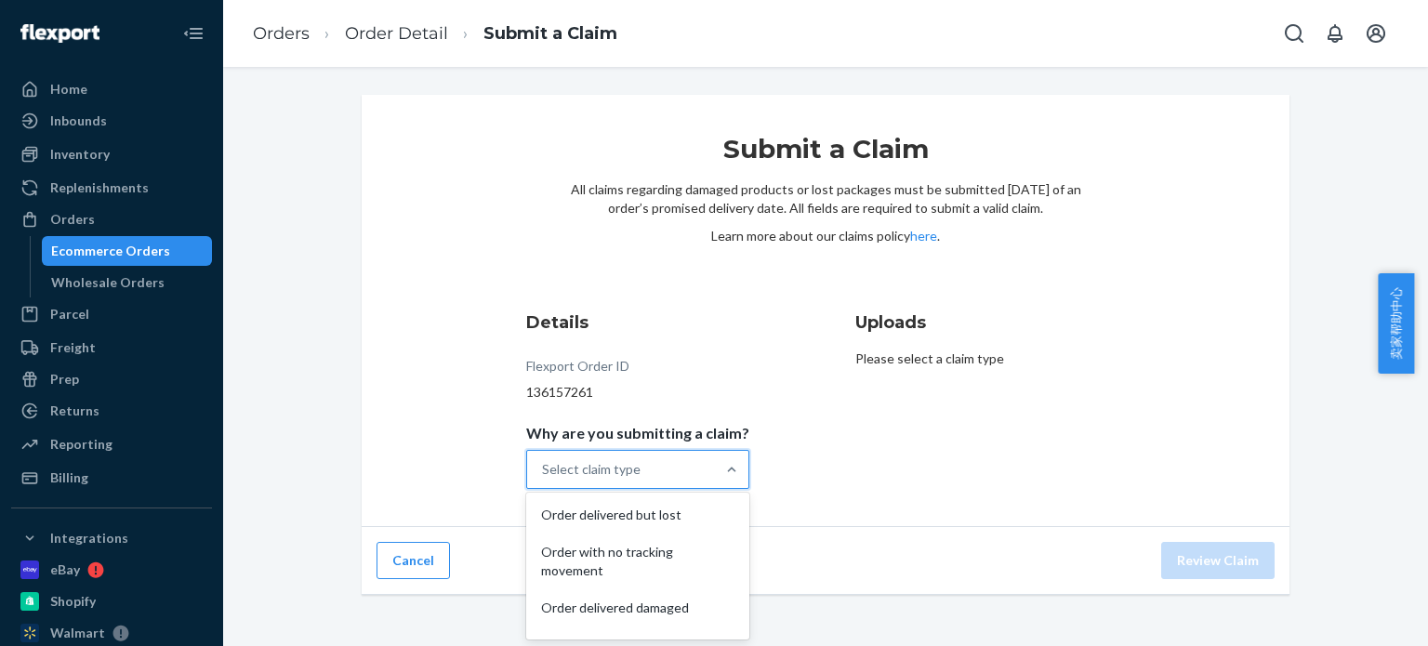
click at [687, 480] on div "Select claim type" at bounding box center [621, 469] width 188 height 37
click at [544, 479] on input "Why are you submitting a claim? option Order delivered but lost focused, 1 of 5…" at bounding box center [543, 469] width 2 height 19
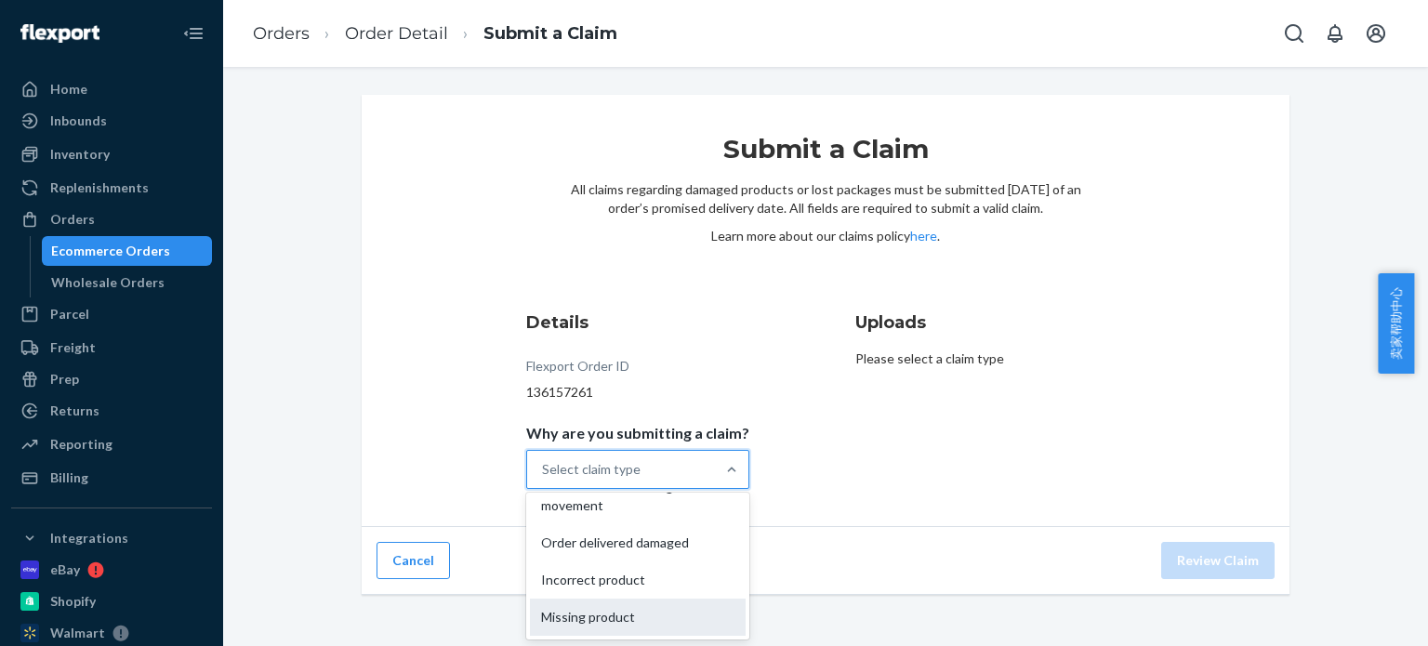
click at [613, 615] on div "Missing product" at bounding box center [638, 617] width 216 height 37
click at [544, 479] on input "Why are you submitting a claim? option Missing product focused, 0 of 5. 5 resul…" at bounding box center [543, 469] width 2 height 19
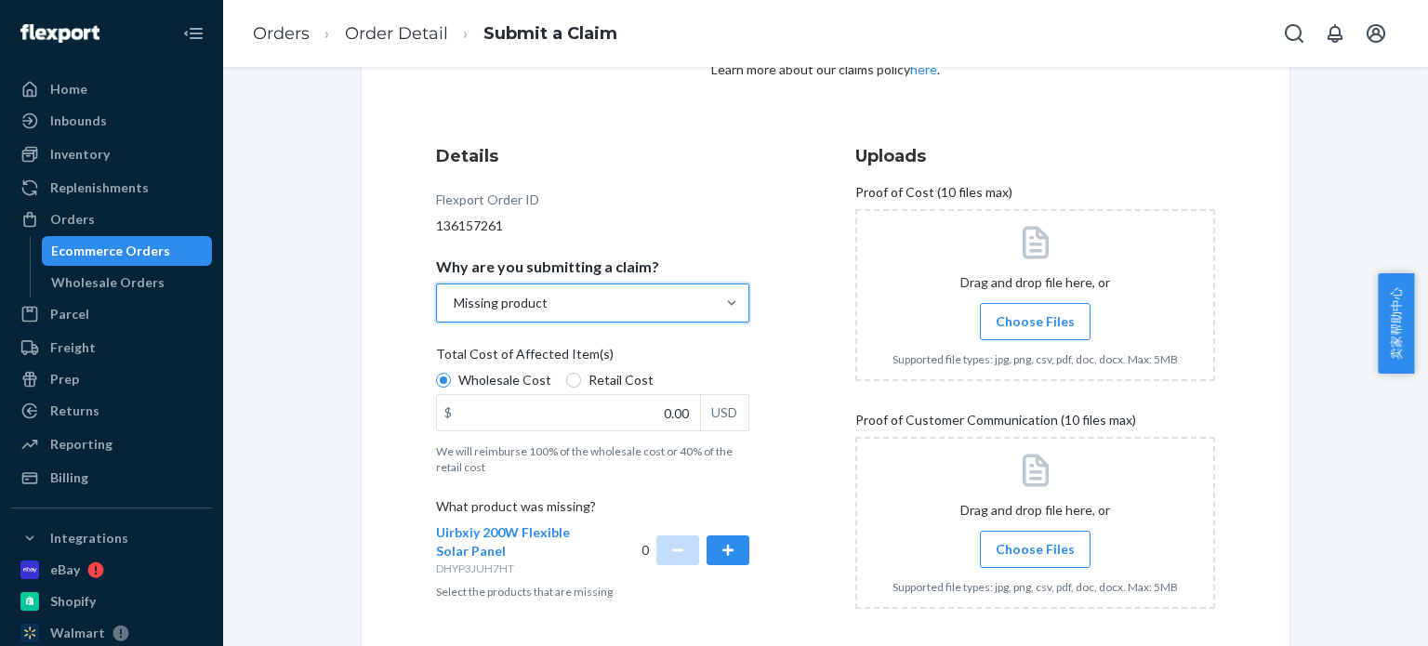
scroll to position [186, 0]
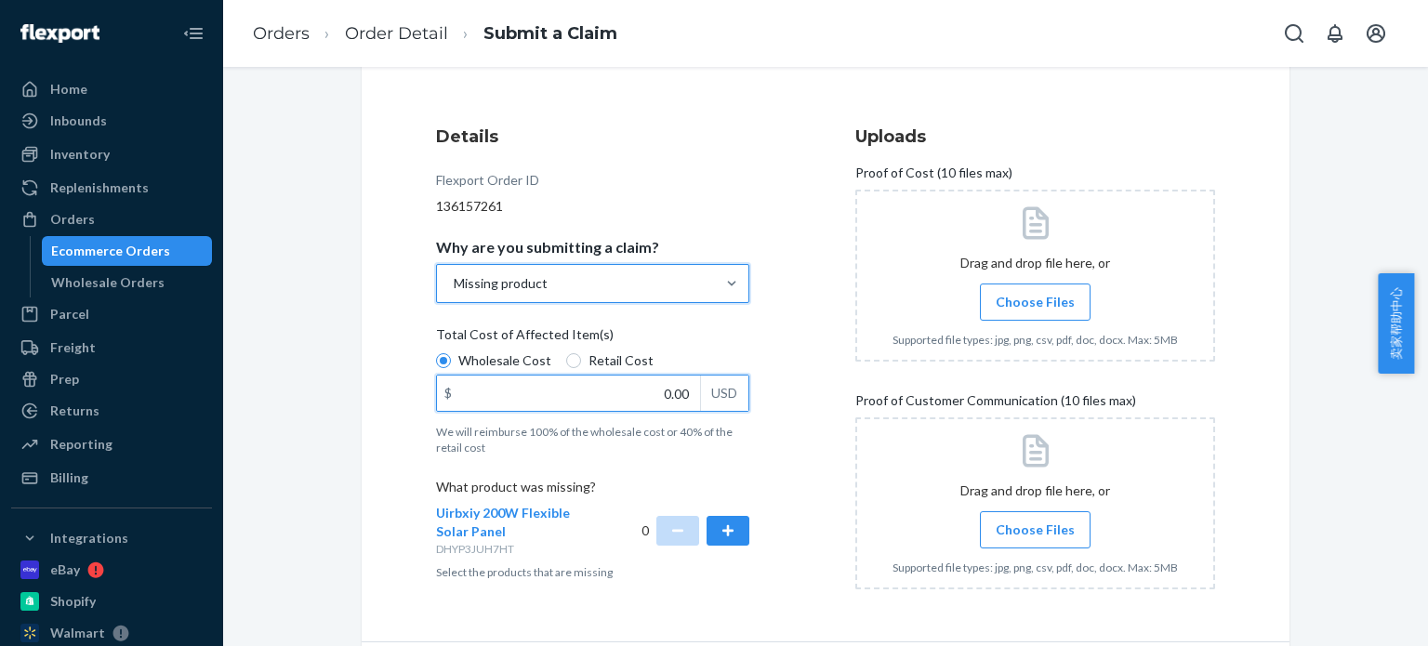
click at [576, 396] on input "0.00" at bounding box center [568, 392] width 263 height 35
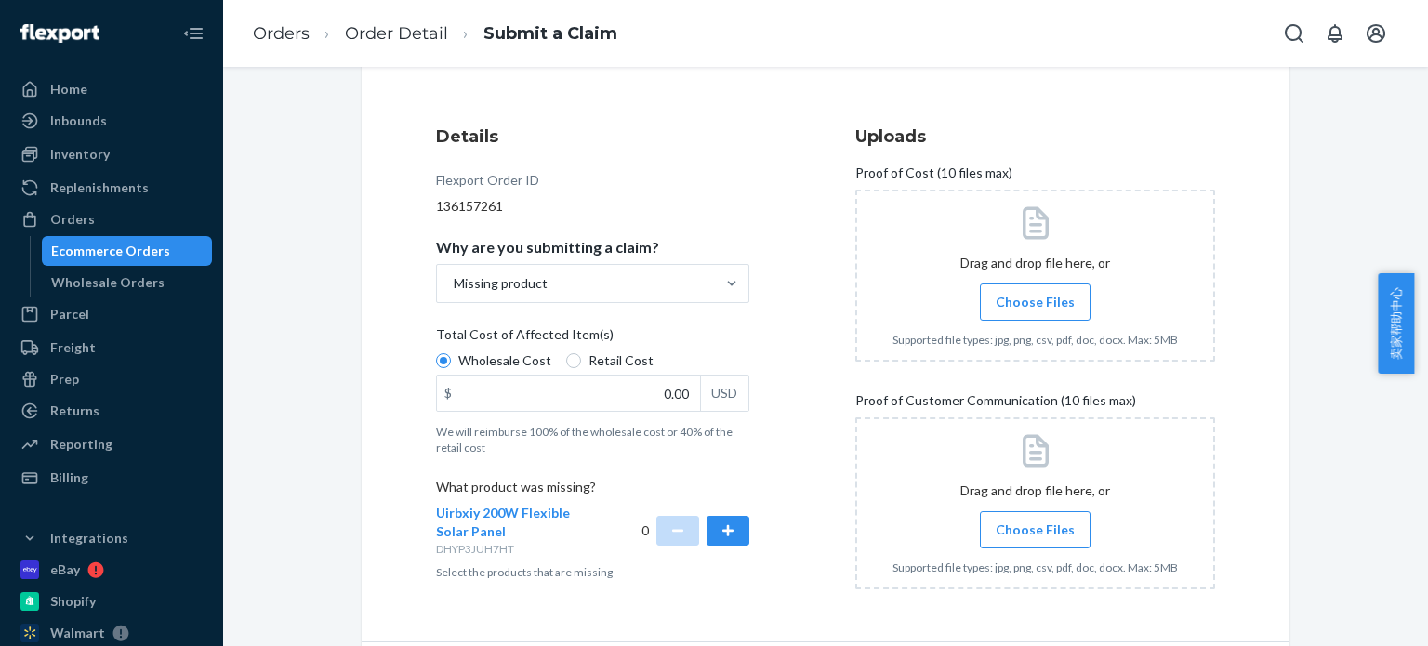
click at [1031, 298] on span "Choose Files" at bounding box center [1034, 302] width 79 height 19
click at [1034, 298] on input "Choose Files" at bounding box center [1034, 302] width 1 height 20
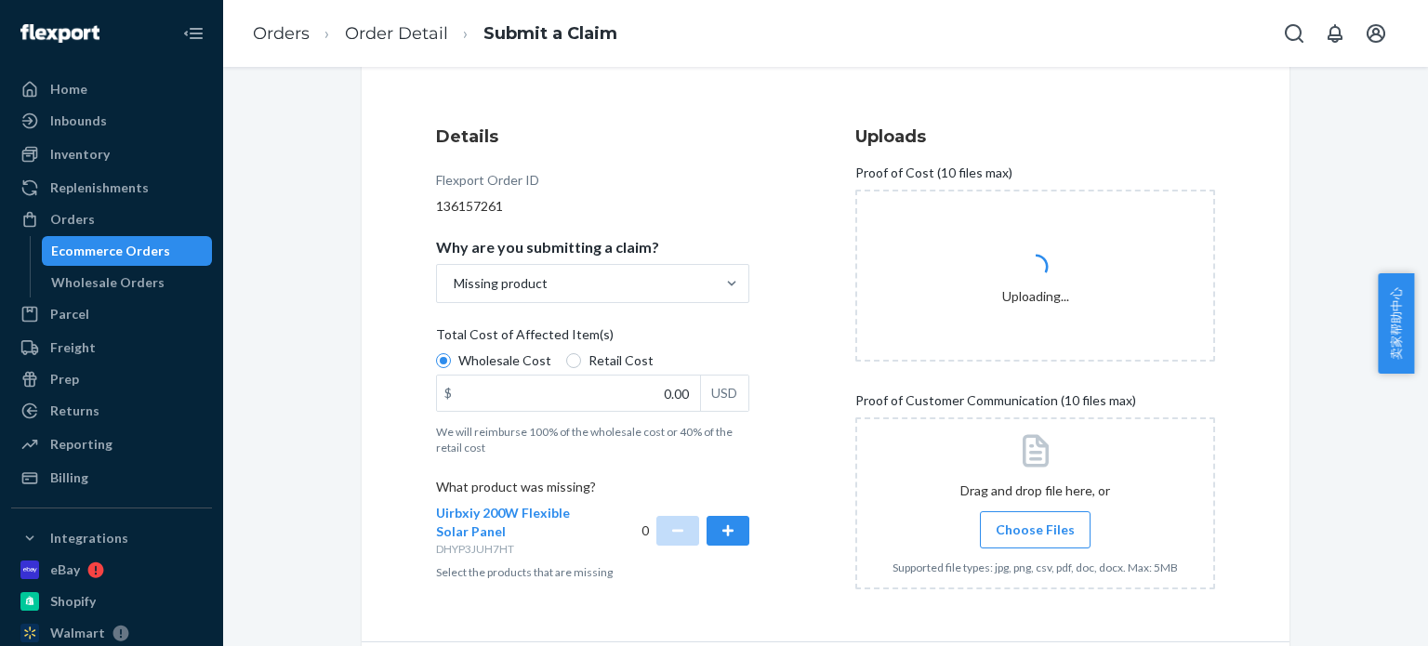
click at [1033, 532] on span "Choose Files" at bounding box center [1034, 529] width 79 height 19
click at [1034, 532] on input "Choose Files" at bounding box center [1034, 530] width 1 height 20
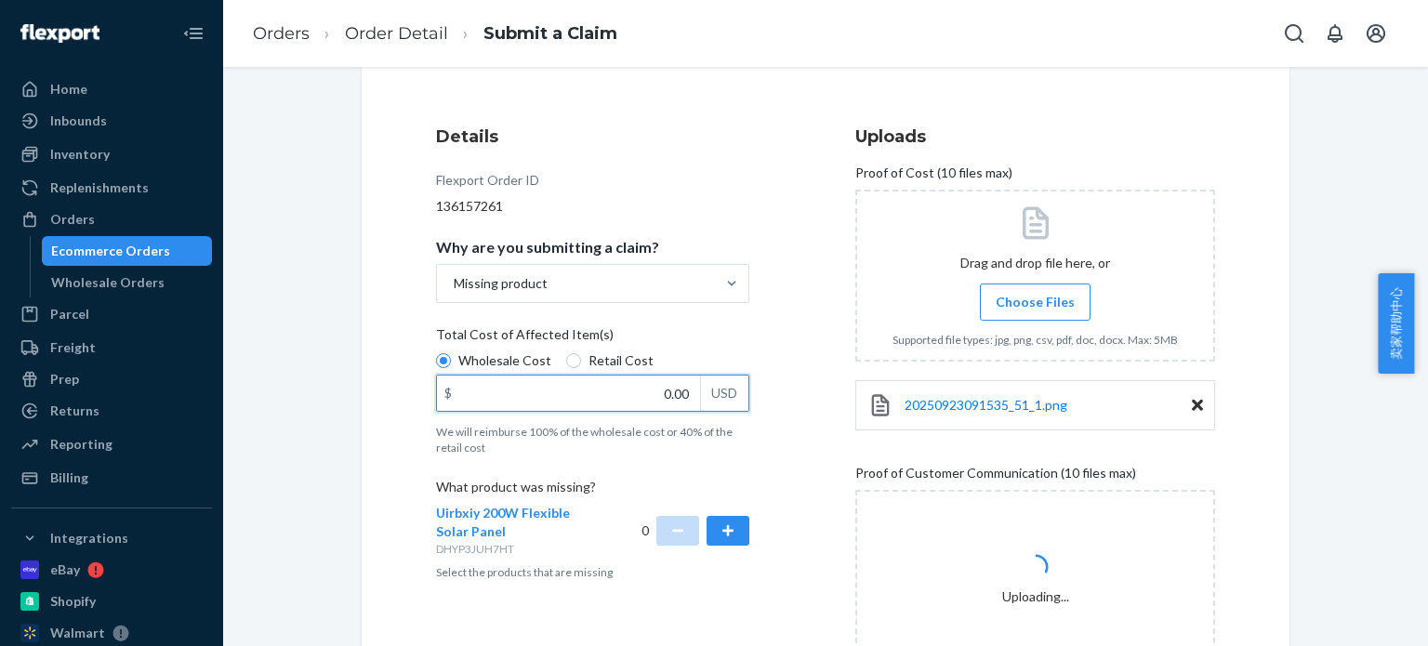
click at [503, 398] on input "0.00" at bounding box center [568, 392] width 263 height 35
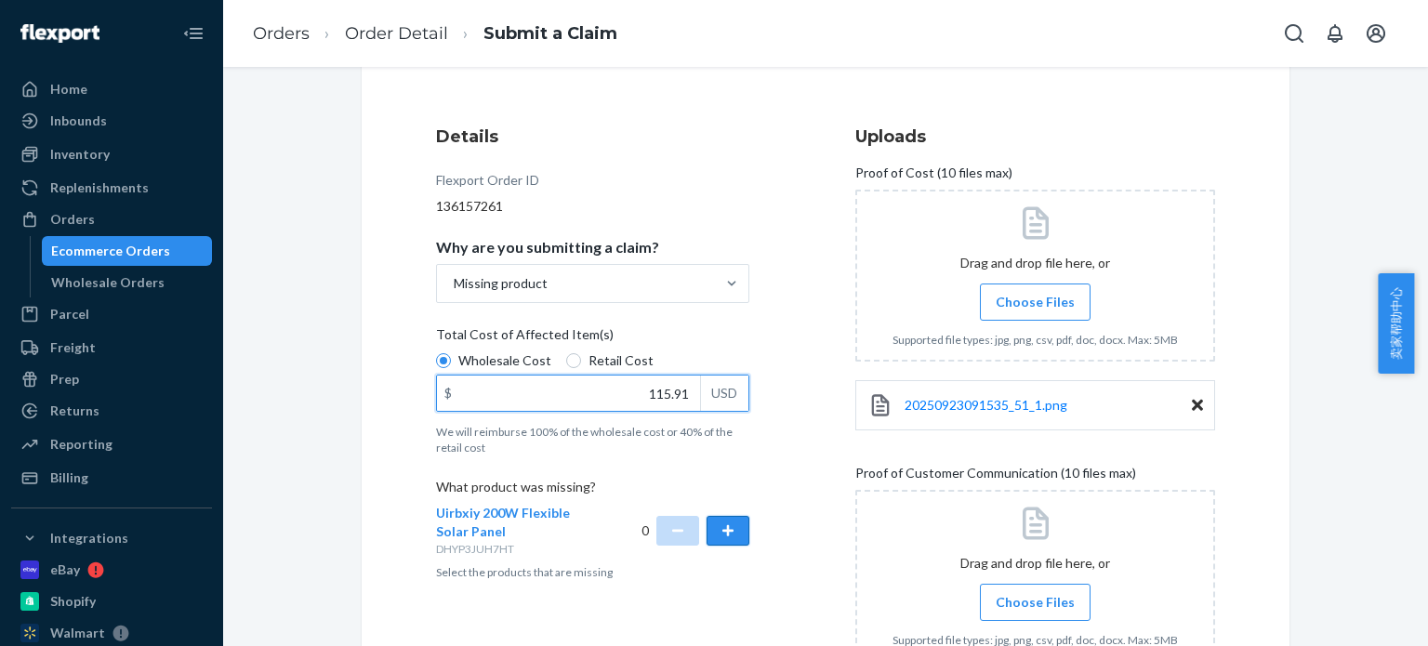
type input "115.91"
click at [724, 533] on button "button" at bounding box center [727, 531] width 43 height 30
click at [750, 526] on div "Details Flexport Order ID 136157261 Why are you submitting a claim? Missing pro…" at bounding box center [616, 436] width 360 height 647
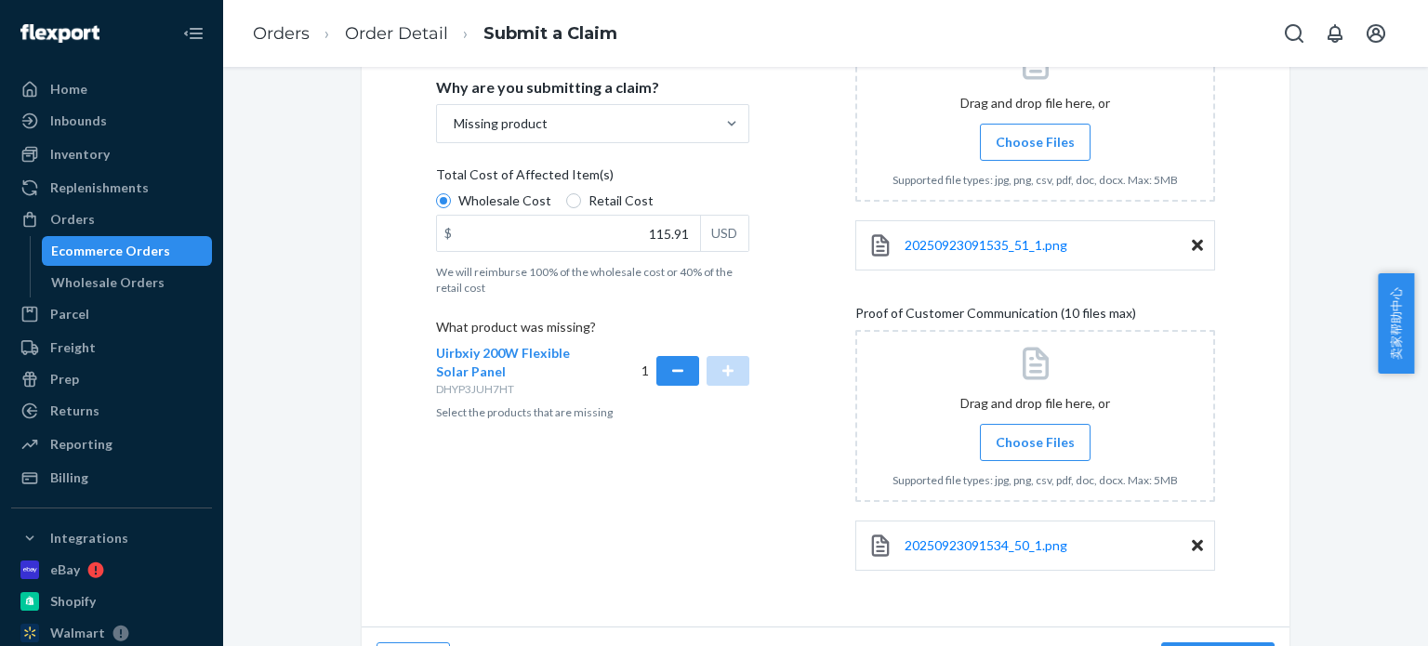
scroll to position [394, 0]
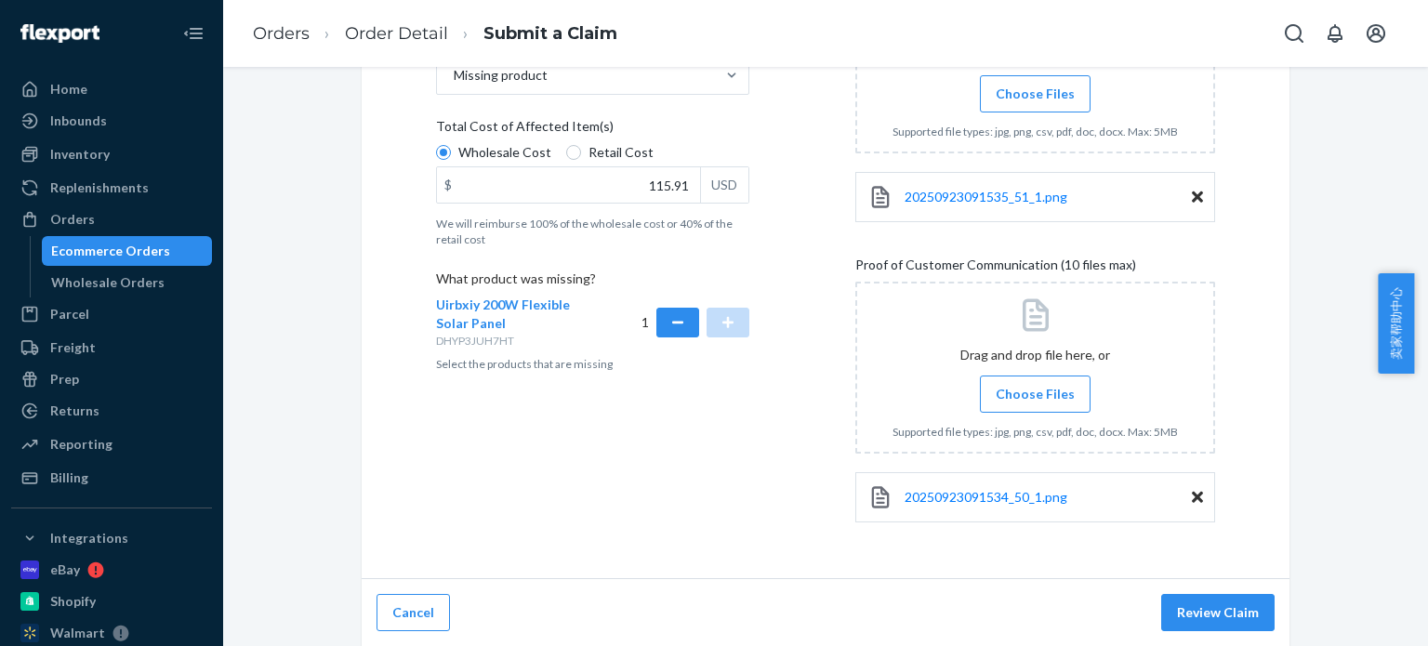
click at [785, 498] on div "Details Flexport Order ID 136157261 Why are you submitting a claim? Missing pro…" at bounding box center [616, 228] width 360 height 647
click at [1240, 612] on button "Review Claim" at bounding box center [1217, 612] width 113 height 37
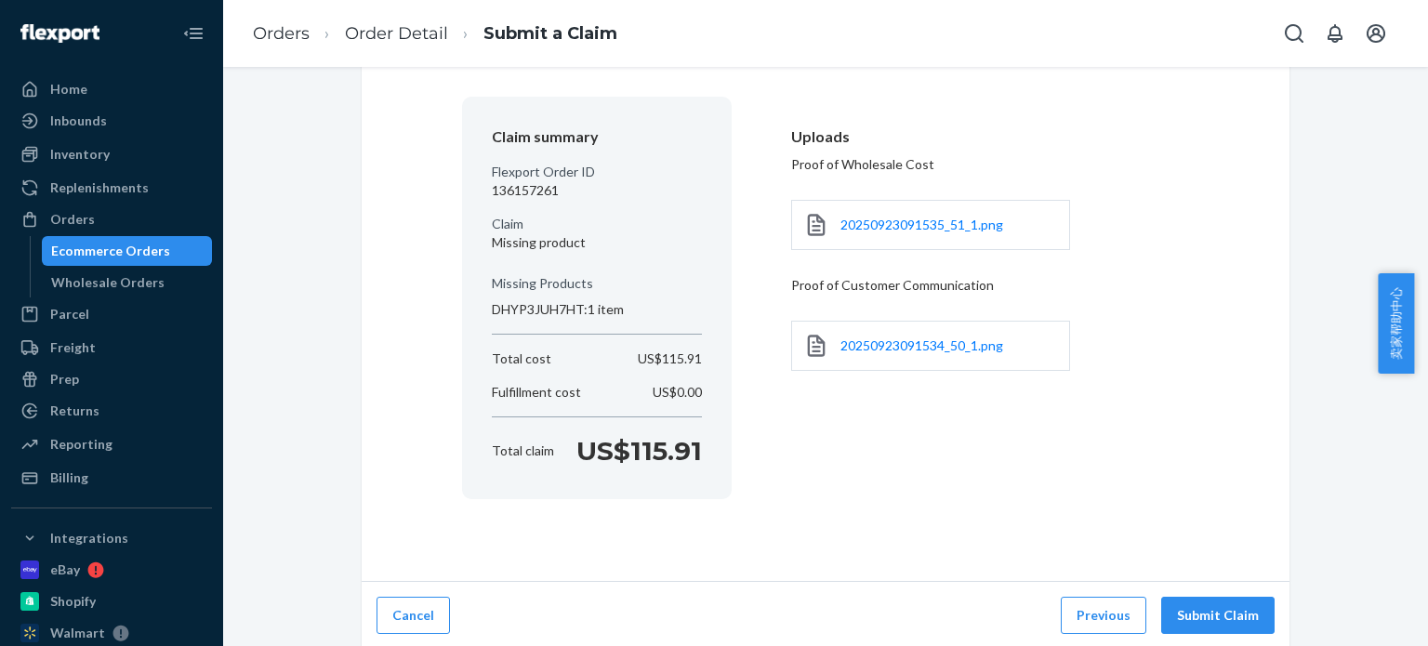
scroll to position [130, 0]
click at [1193, 606] on button "Submit Claim" at bounding box center [1217, 613] width 113 height 37
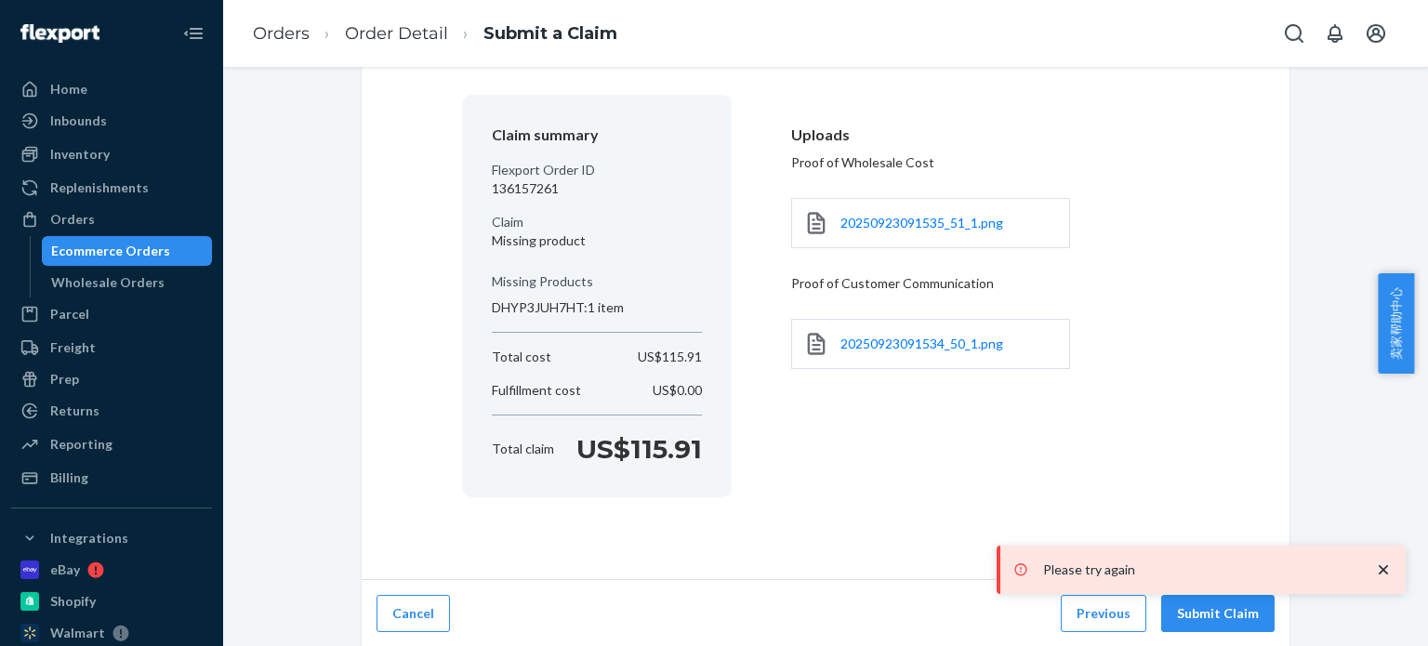
click at [1387, 569] on icon "close toast" at bounding box center [1383, 569] width 19 height 19
